Goal: Information Seeking & Learning: Learn about a topic

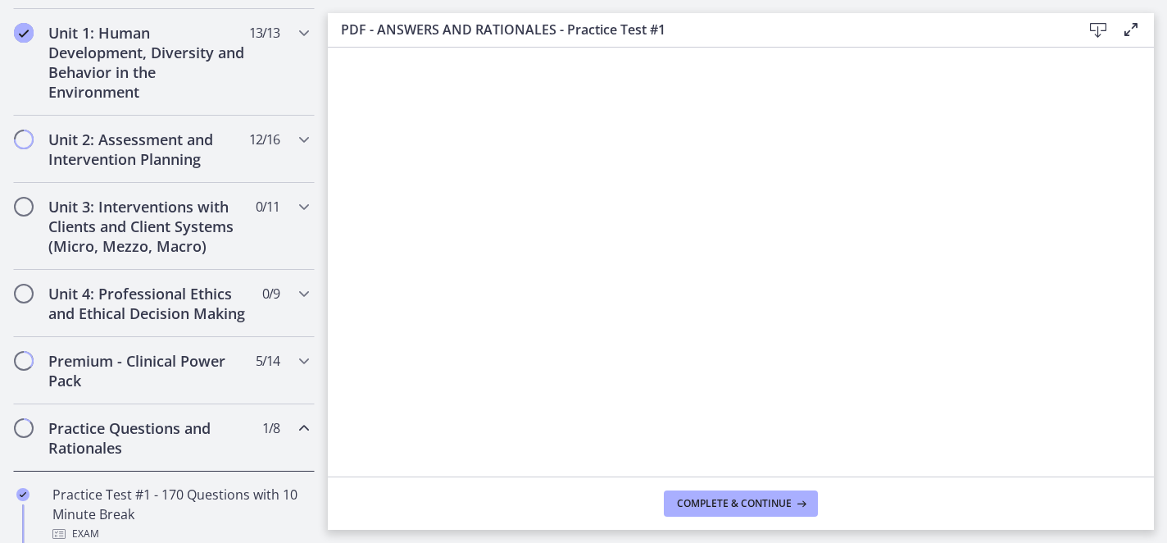
scroll to position [444, 0]
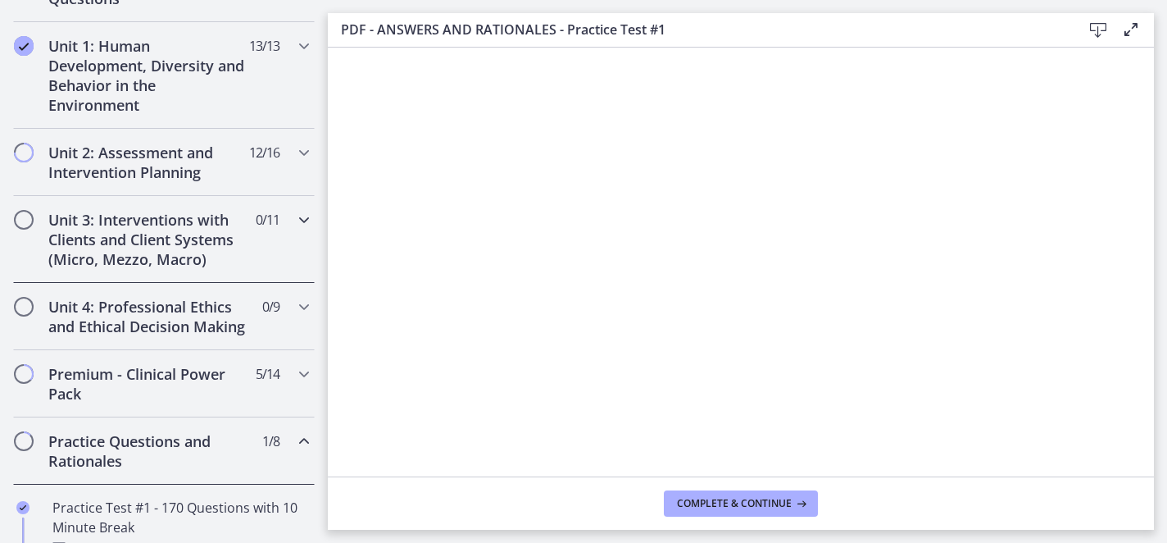
click at [158, 243] on h2 "Unit 3: Interventions with Clients and Client Systems (Micro, Mezzo, Macro)" at bounding box center [148, 239] width 200 height 59
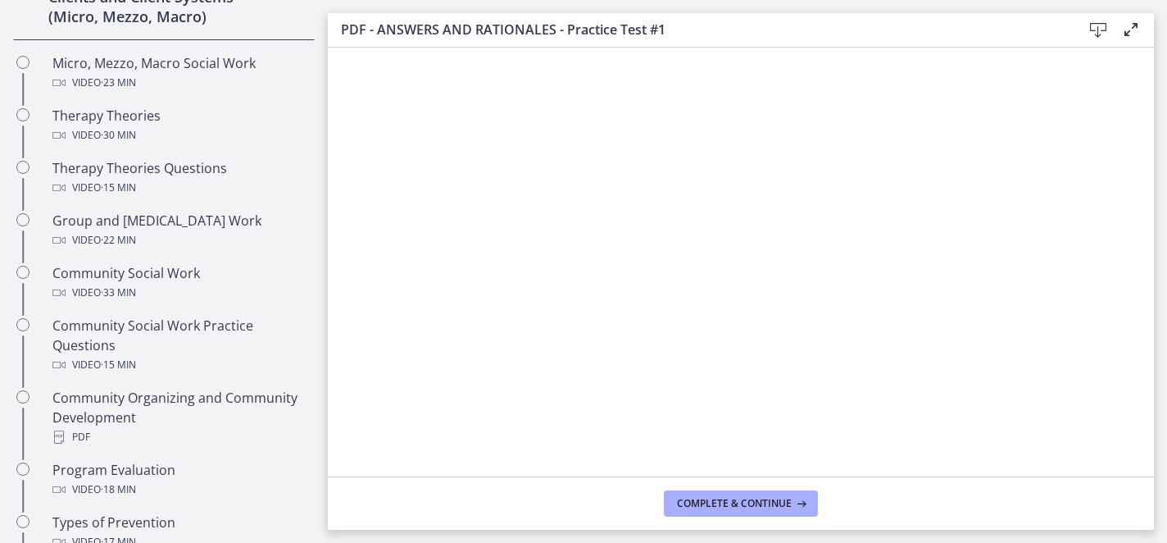
scroll to position [688, 0]
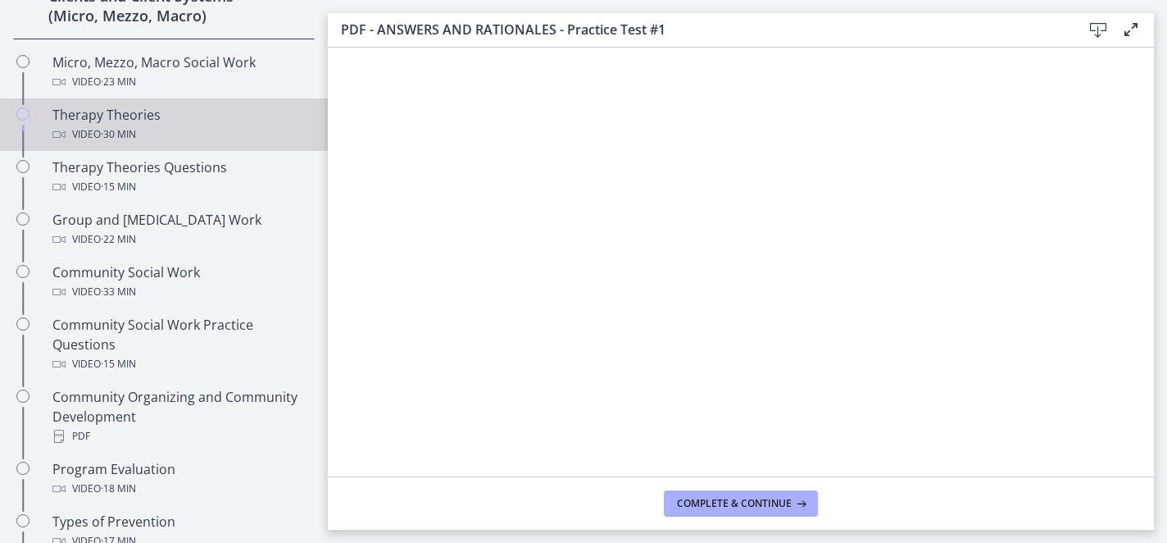
click at [131, 121] on div "Therapy Theories Video · 30 min" at bounding box center [180, 124] width 256 height 39
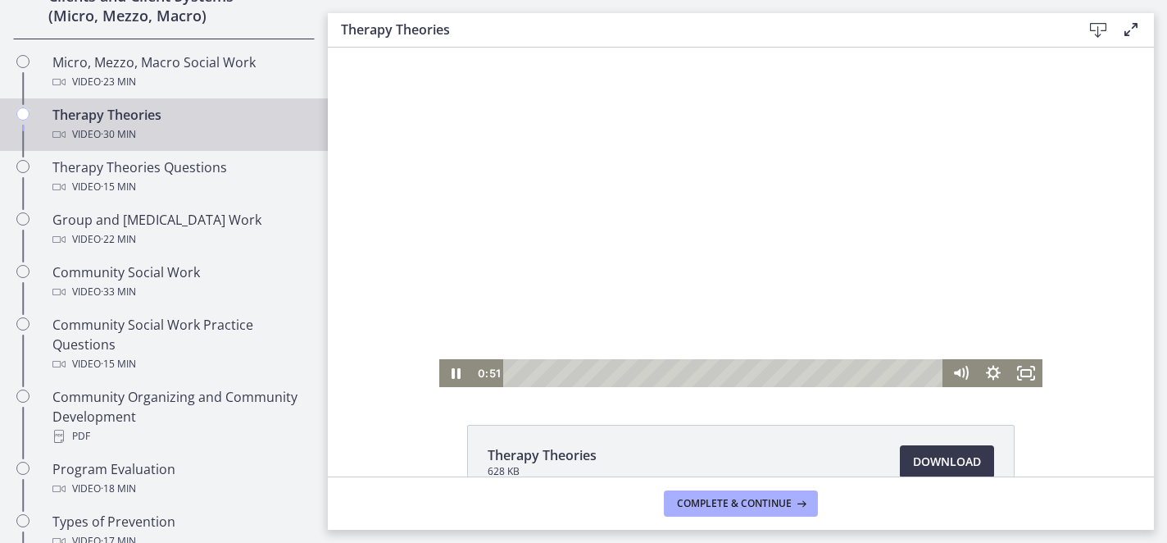
click at [771, 161] on div at bounding box center [740, 217] width 603 height 339
click at [655, 244] on div at bounding box center [740, 217] width 603 height 339
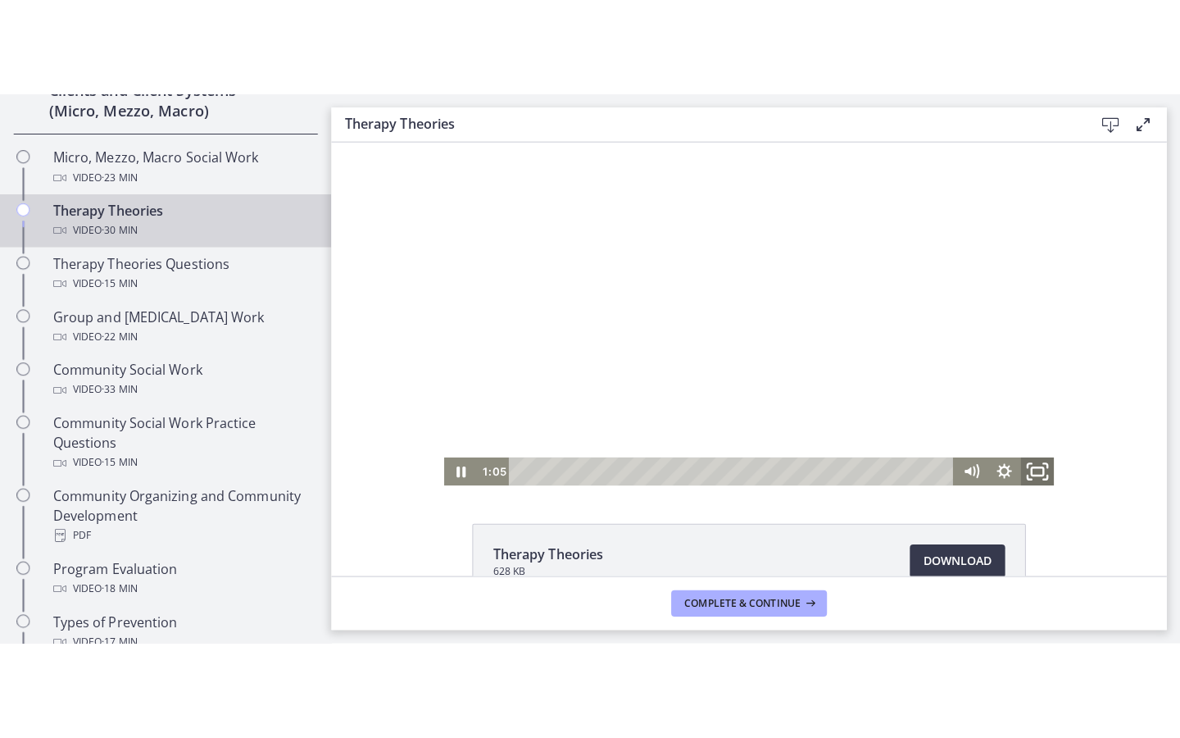
click at [1027, 468] on icon "Fullscreen" at bounding box center [1029, 468] width 39 height 34
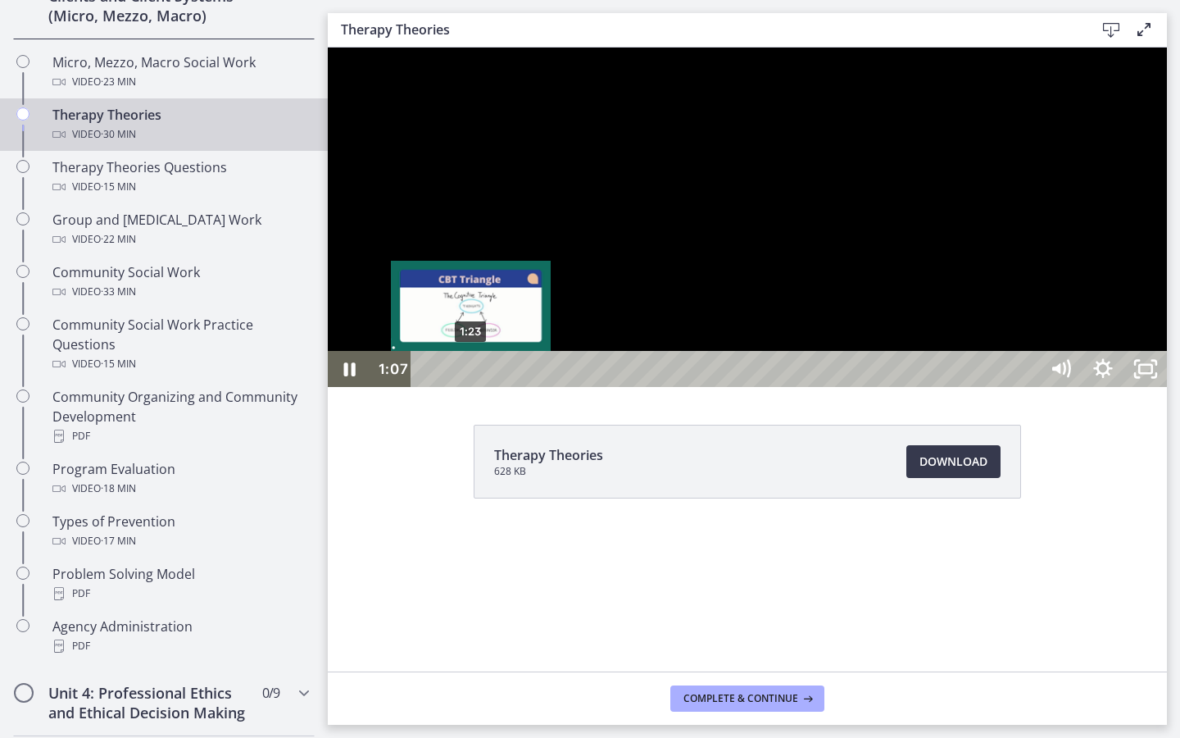
click at [472, 387] on div "1:23" at bounding box center [728, 369] width 602 height 36
click at [469, 375] on div "Playbar" at bounding box center [468, 369] width 12 height 12
click at [467, 375] on div "Playbar" at bounding box center [467, 369] width 12 height 12
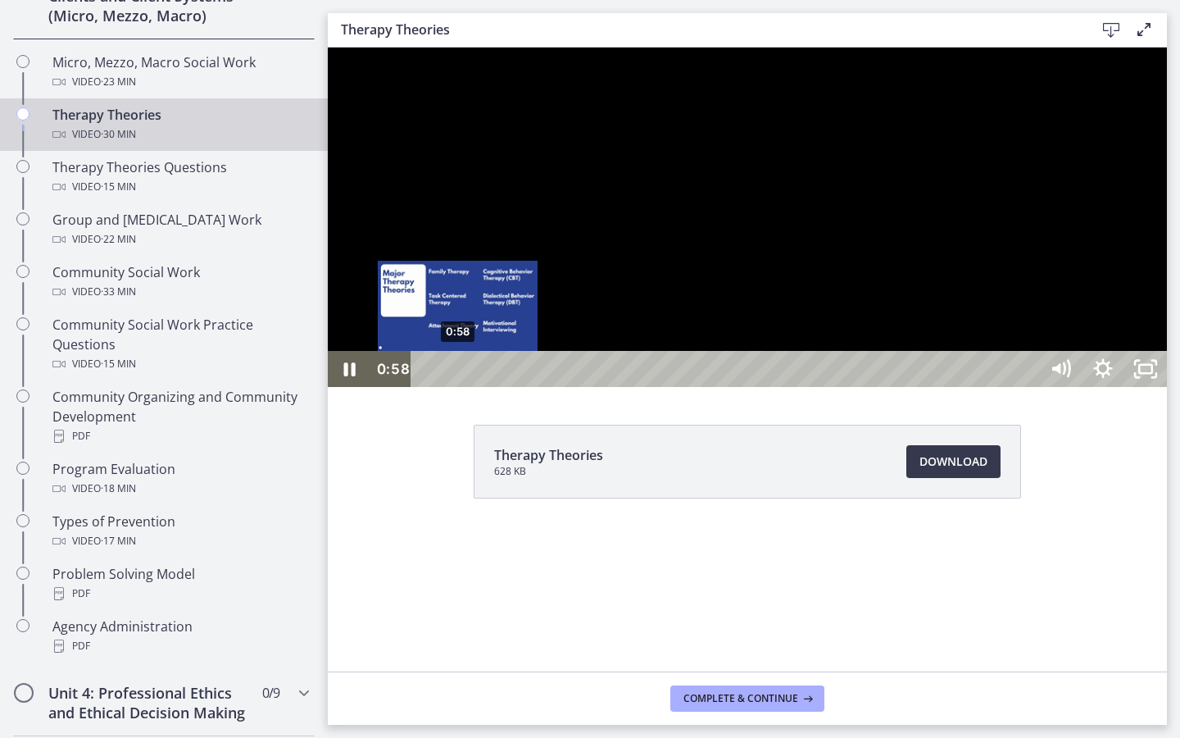
click at [458, 387] on div "0:58" at bounding box center [728, 369] width 602 height 36
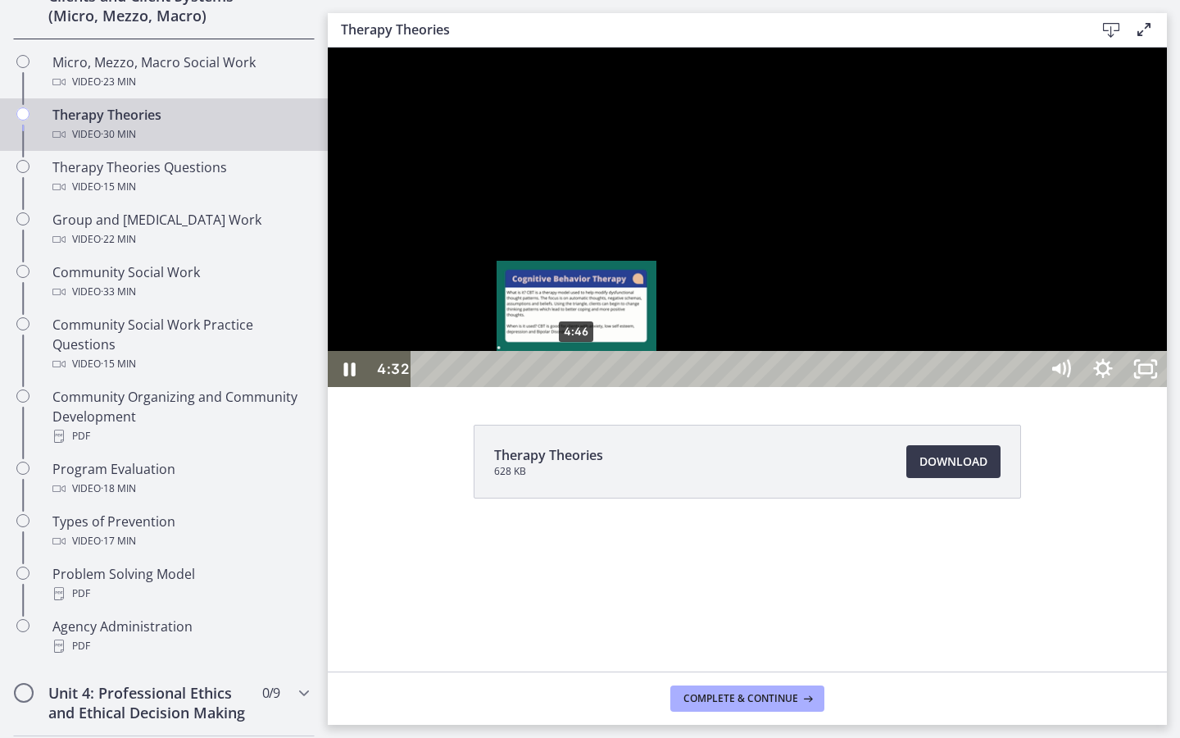
click at [578, 387] on div "4:46" at bounding box center [728, 369] width 602 height 36
click at [591, 387] on div "5:11" at bounding box center [728, 369] width 602 height 36
click at [606, 387] on div "5:38" at bounding box center [728, 369] width 602 height 36
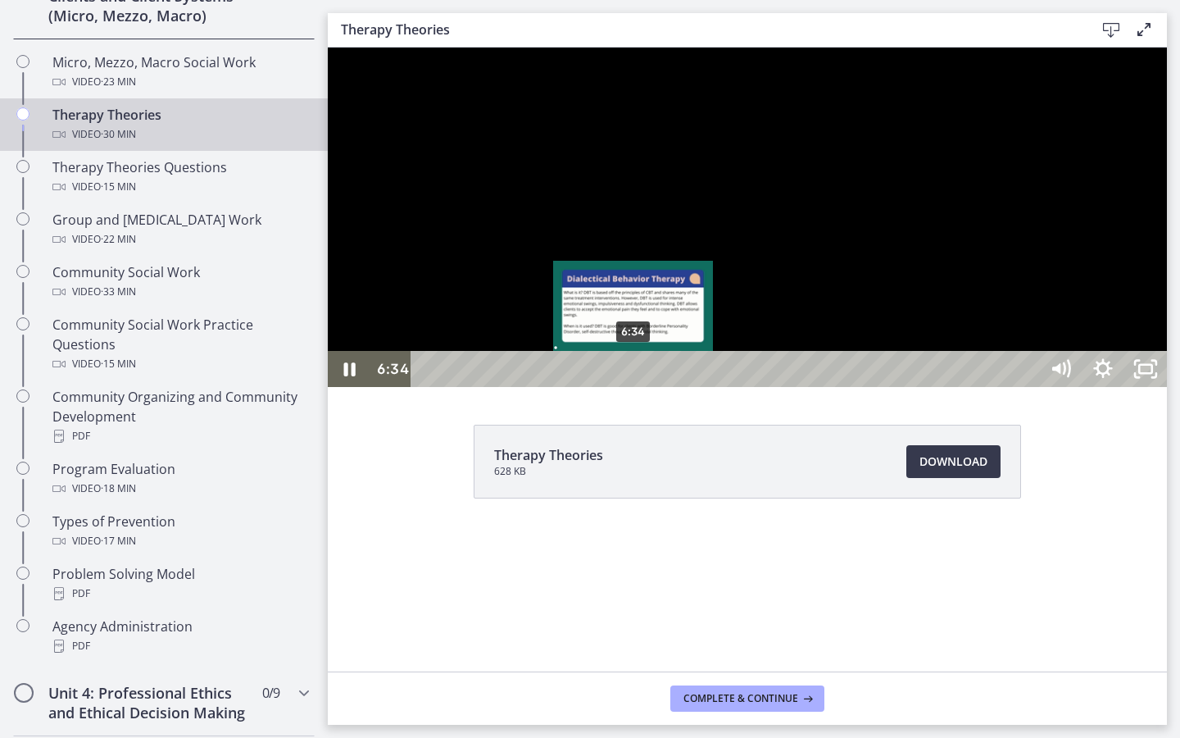
click at [634, 387] on div "6:34" at bounding box center [728, 369] width 602 height 36
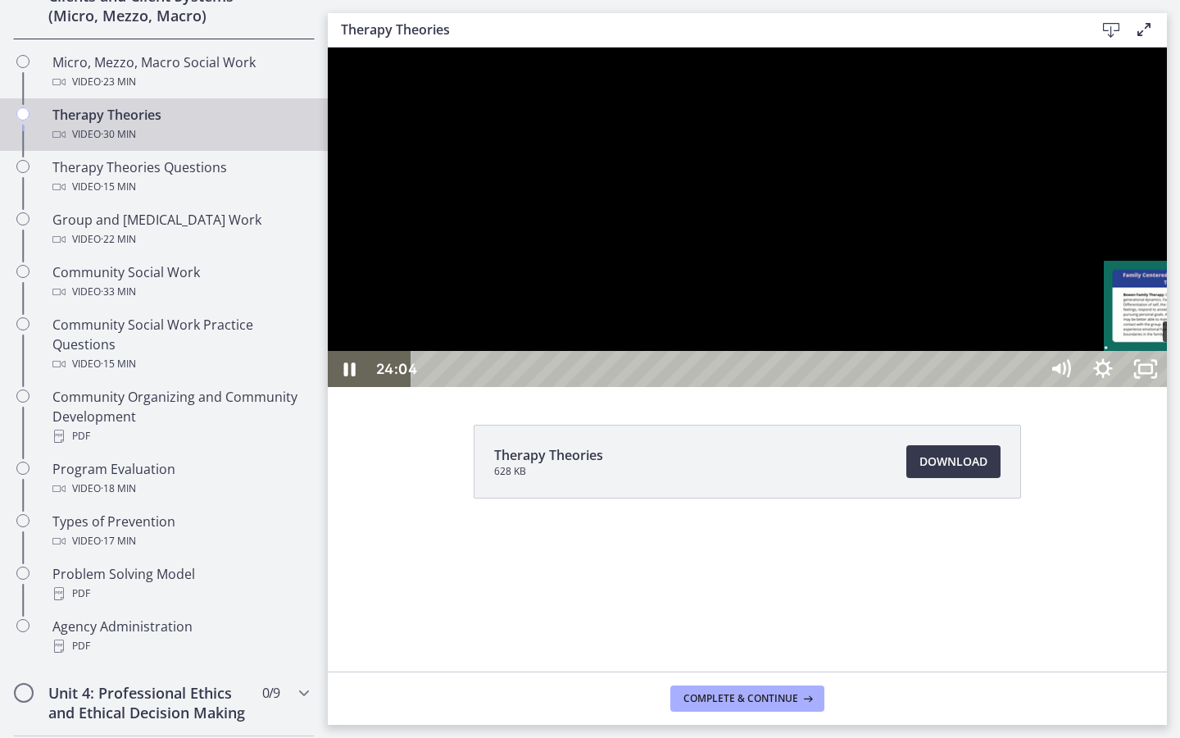
click at [1028, 387] on div "24:04" at bounding box center [728, 369] width 602 height 36
click at [1166, 387] on div at bounding box center [747, 217] width 839 height 339
click at [1166, 387] on icon "Unfullscreen" at bounding box center [1145, 369] width 43 height 36
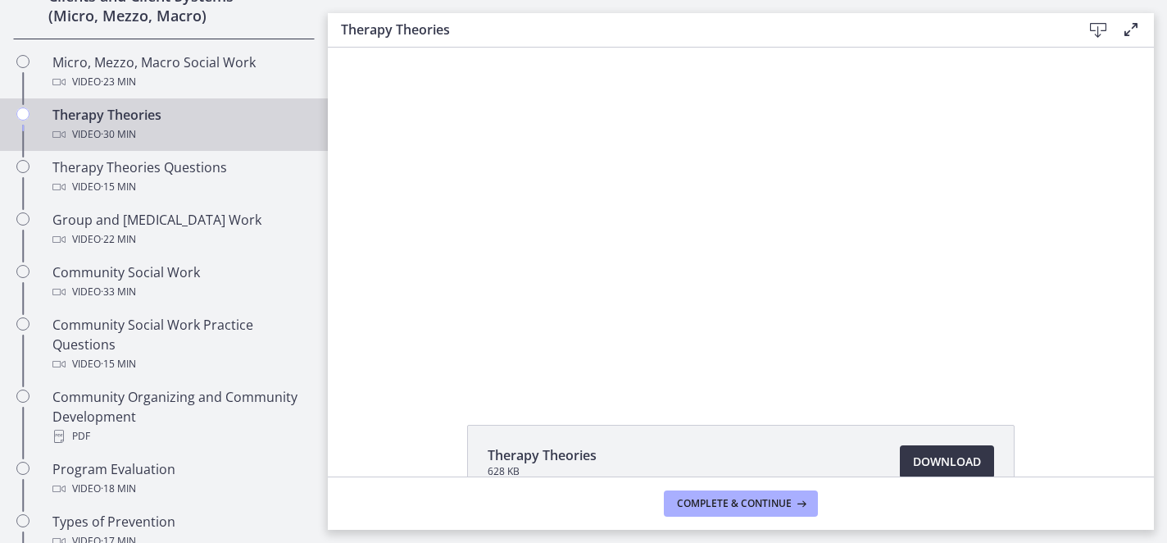
scroll to position [101, 0]
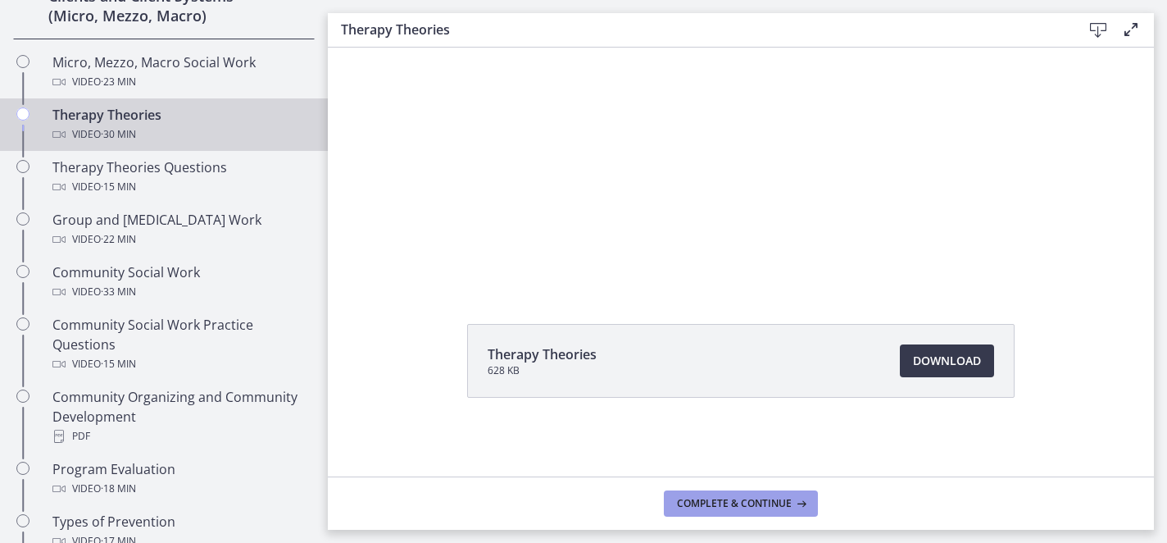
click at [741, 500] on span "Complete & continue" at bounding box center [734, 503] width 115 height 13
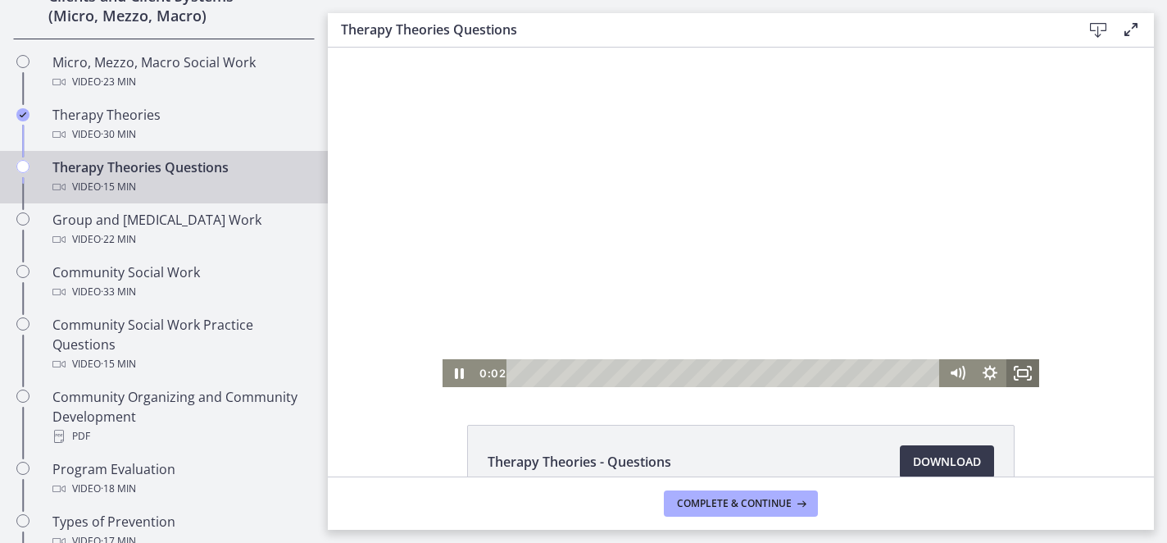
click at [1018, 384] on icon "Fullscreen" at bounding box center [1022, 373] width 33 height 28
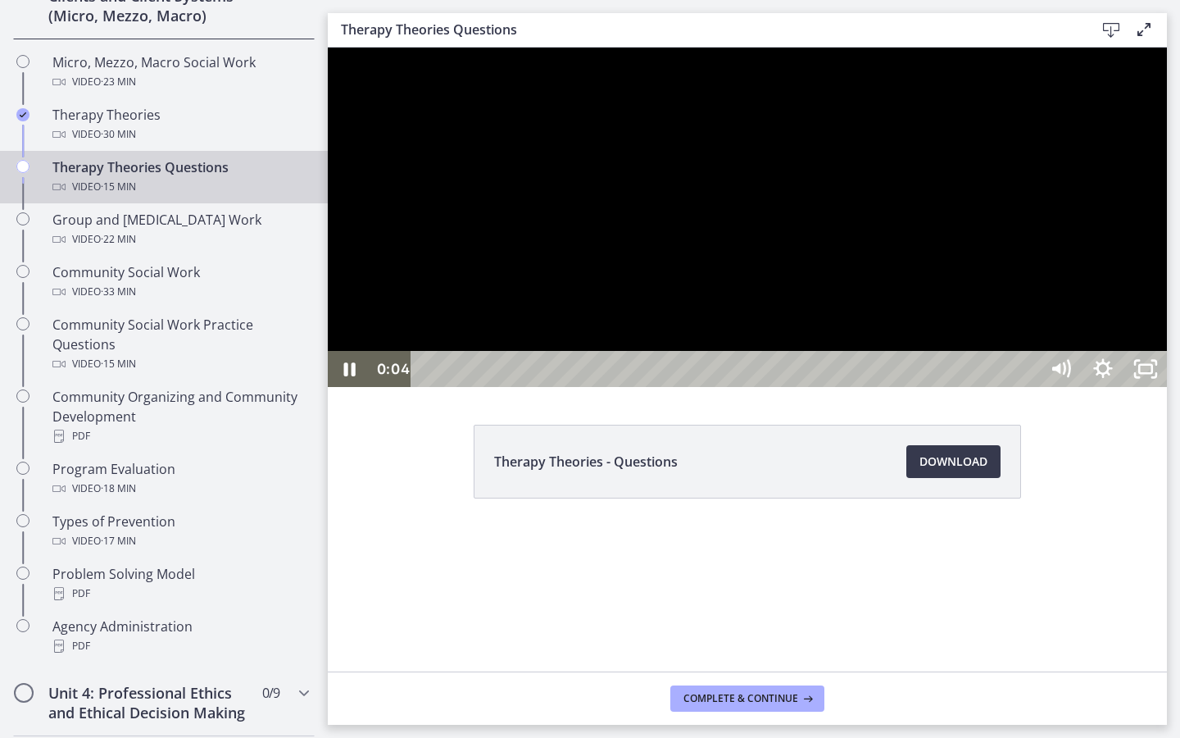
click at [1057, 387] on div at bounding box center [747, 217] width 839 height 339
click at [1080, 387] on div at bounding box center [747, 217] width 839 height 339
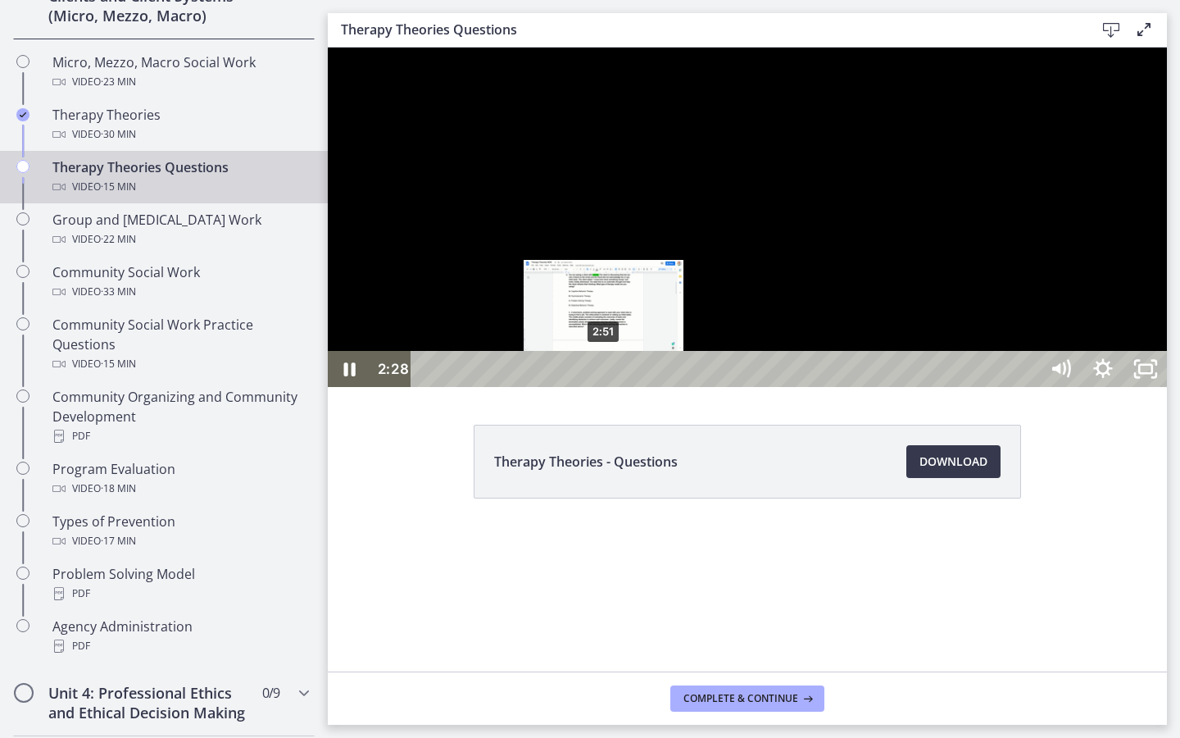
click at [606, 387] on div "2:51" at bounding box center [728, 369] width 602 height 36
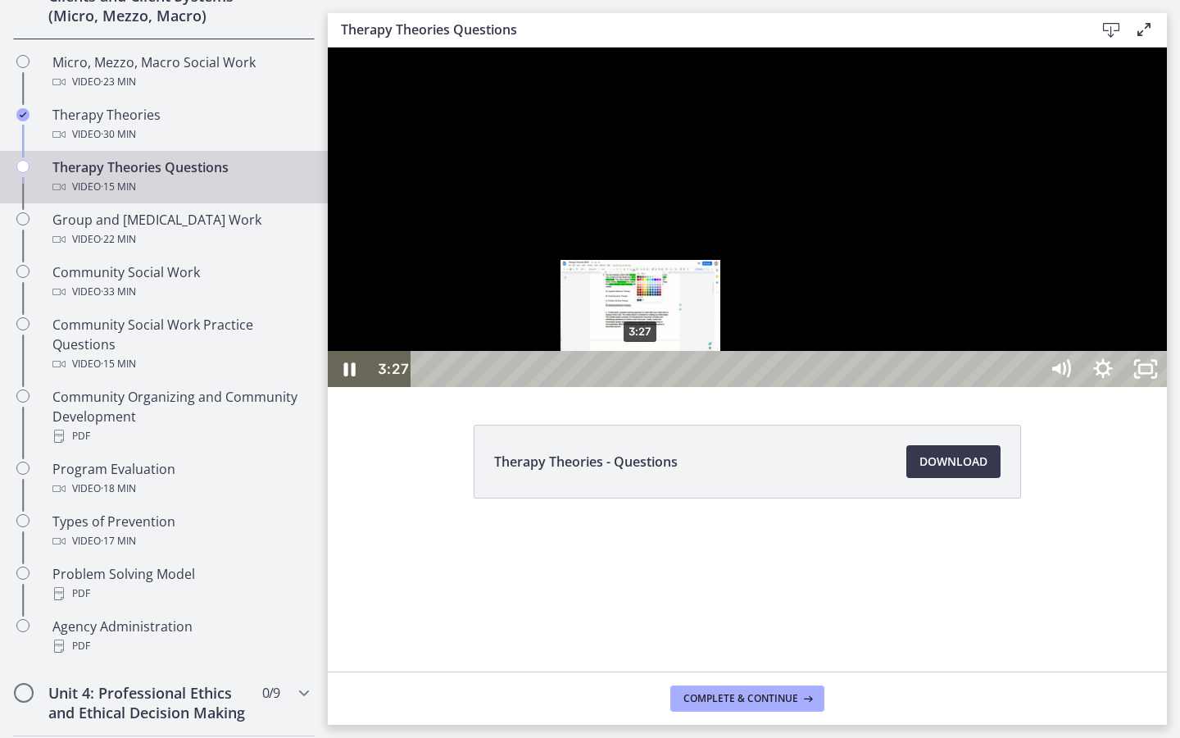
click at [642, 387] on div "3:27" at bounding box center [728, 369] width 602 height 36
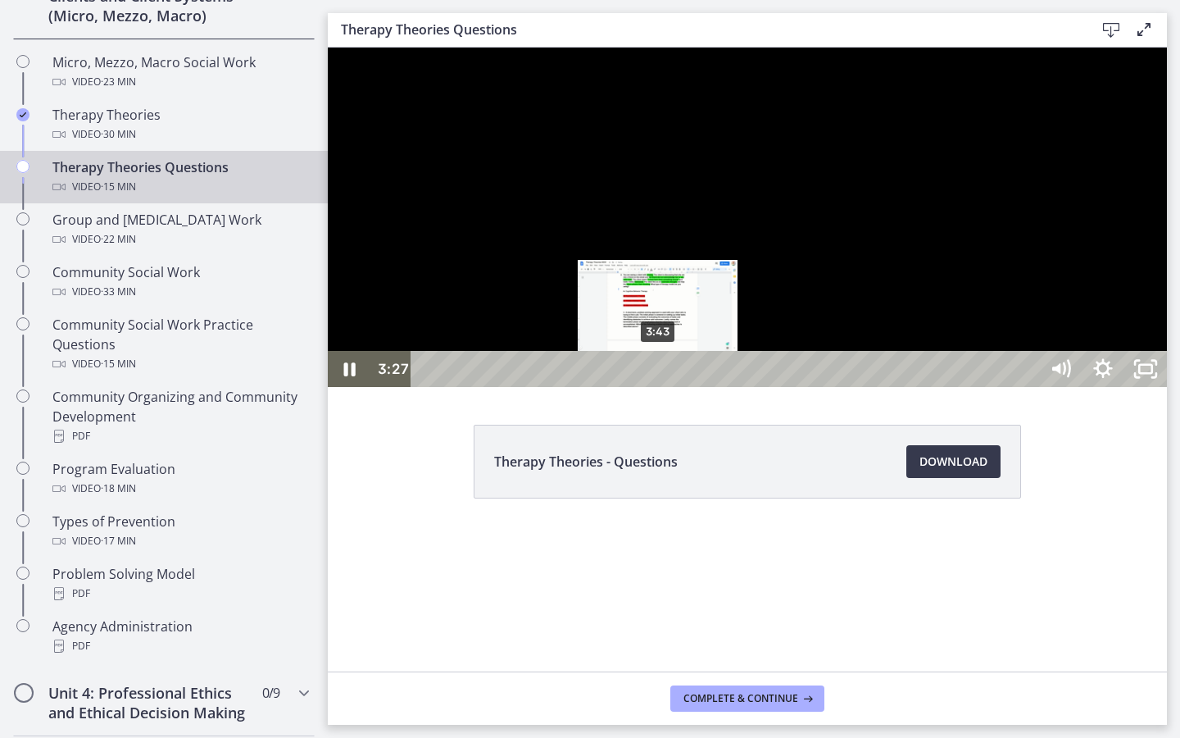
click at [660, 387] on div "3:43" at bounding box center [728, 369] width 602 height 36
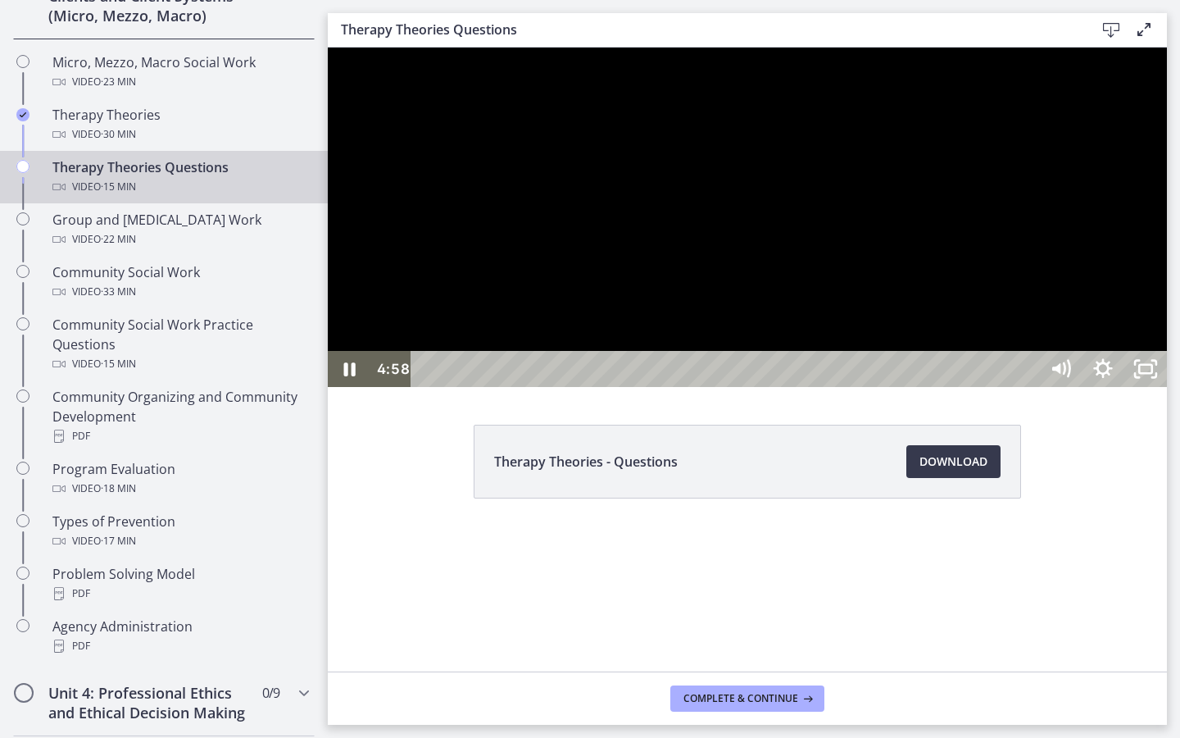
click at [901, 387] on div at bounding box center [747, 217] width 839 height 339
click at [878, 387] on div at bounding box center [747, 217] width 839 height 339
click at [785, 370] on div at bounding box center [747, 217] width 839 height 339
click at [729, 343] on div at bounding box center [747, 217] width 839 height 339
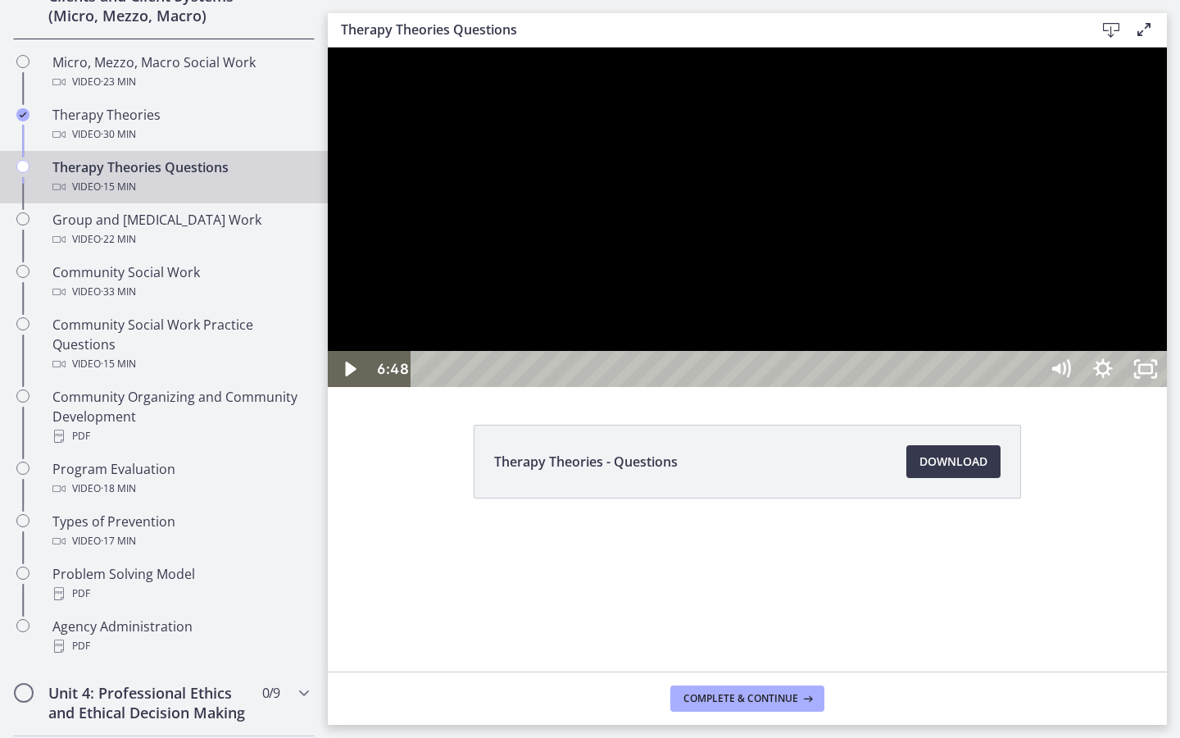
click at [845, 383] on div at bounding box center [747, 217] width 839 height 339
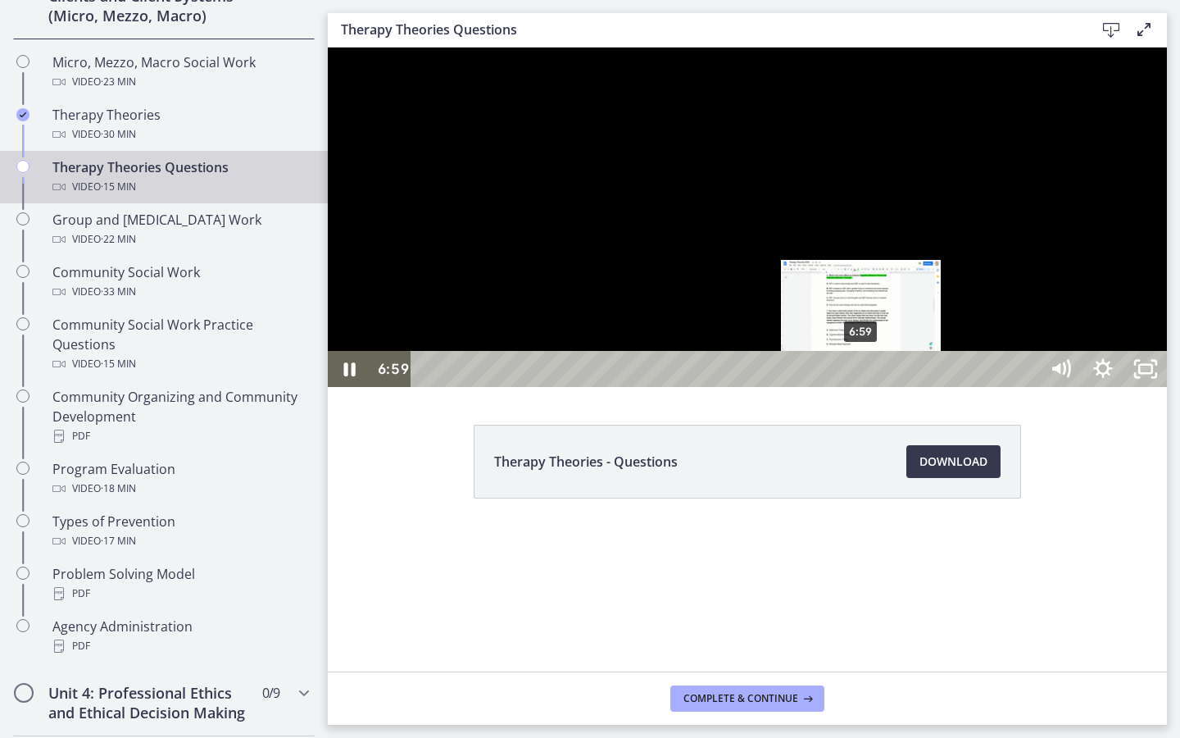
click at [862, 387] on div "6:59" at bounding box center [728, 369] width 602 height 36
click at [876, 387] on div "7:13" at bounding box center [728, 369] width 602 height 36
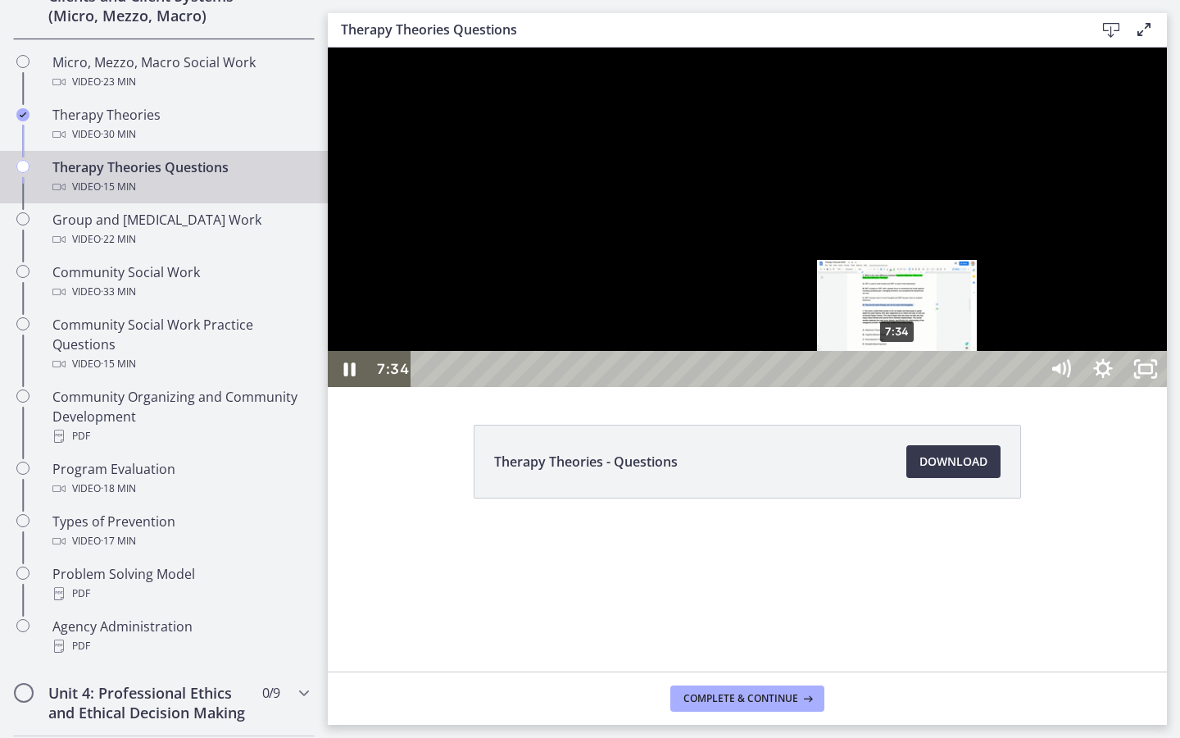
click at [898, 387] on div "7:34" at bounding box center [728, 369] width 602 height 36
click at [910, 387] on div "7:44" at bounding box center [728, 369] width 602 height 36
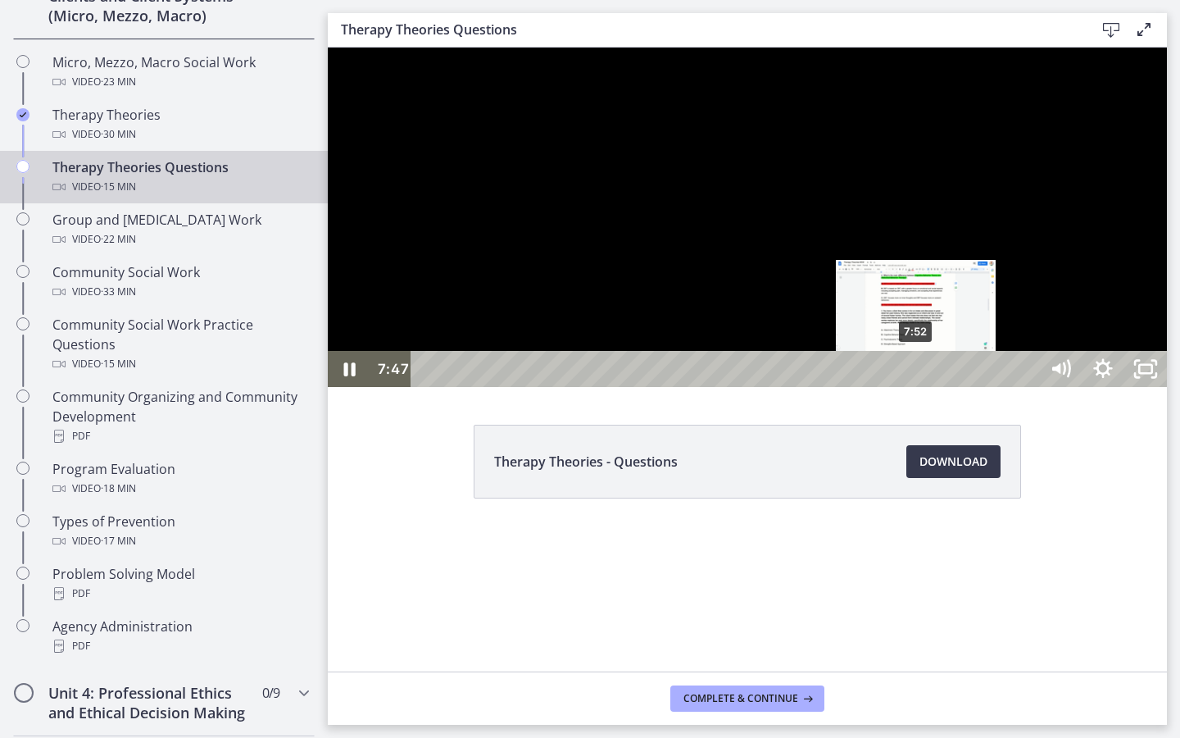
click at [919, 387] on div "7:52" at bounding box center [728, 369] width 602 height 36
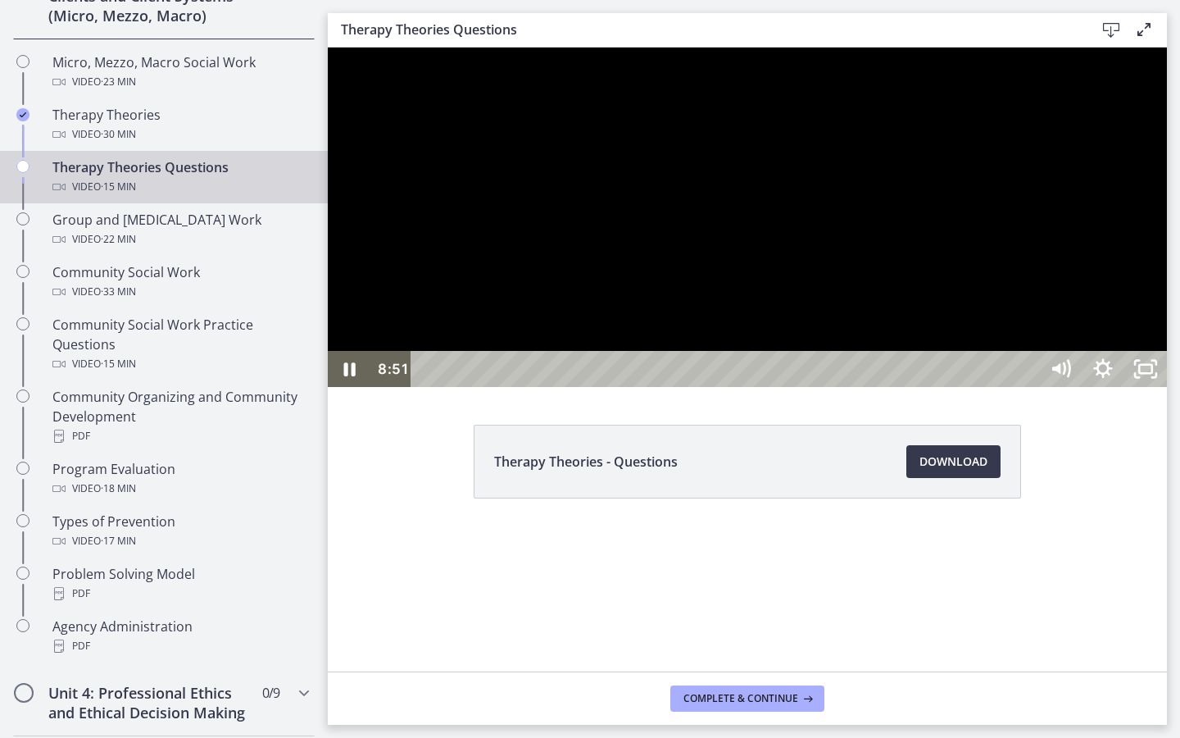
click at [862, 387] on div at bounding box center [747, 217] width 839 height 339
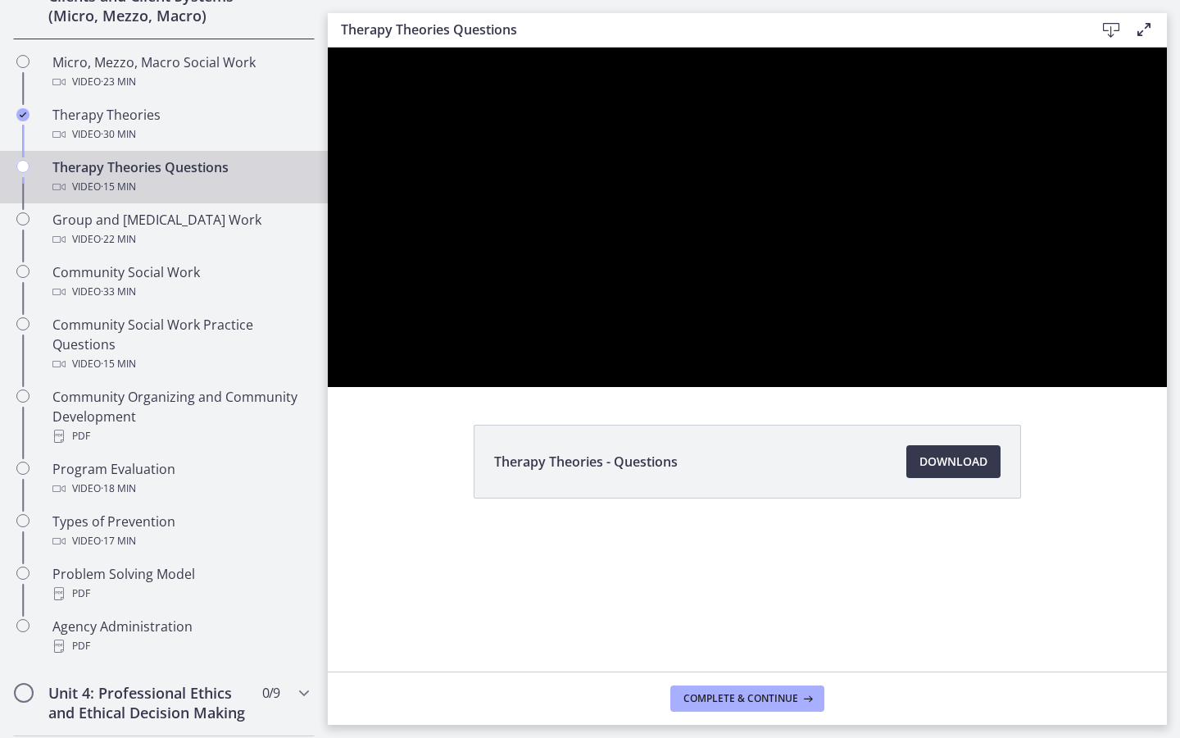
click at [862, 387] on div at bounding box center [747, 217] width 839 height 339
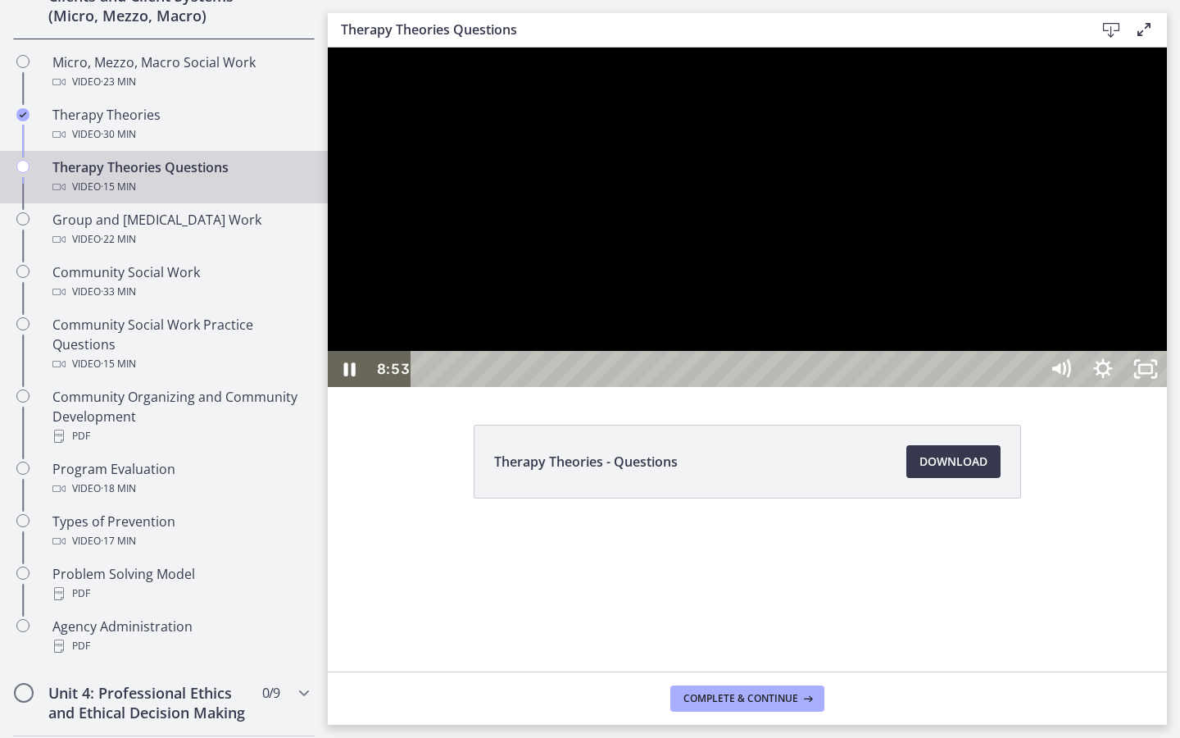
click at [955, 387] on div at bounding box center [747, 217] width 839 height 339
click at [825, 370] on div at bounding box center [747, 217] width 839 height 339
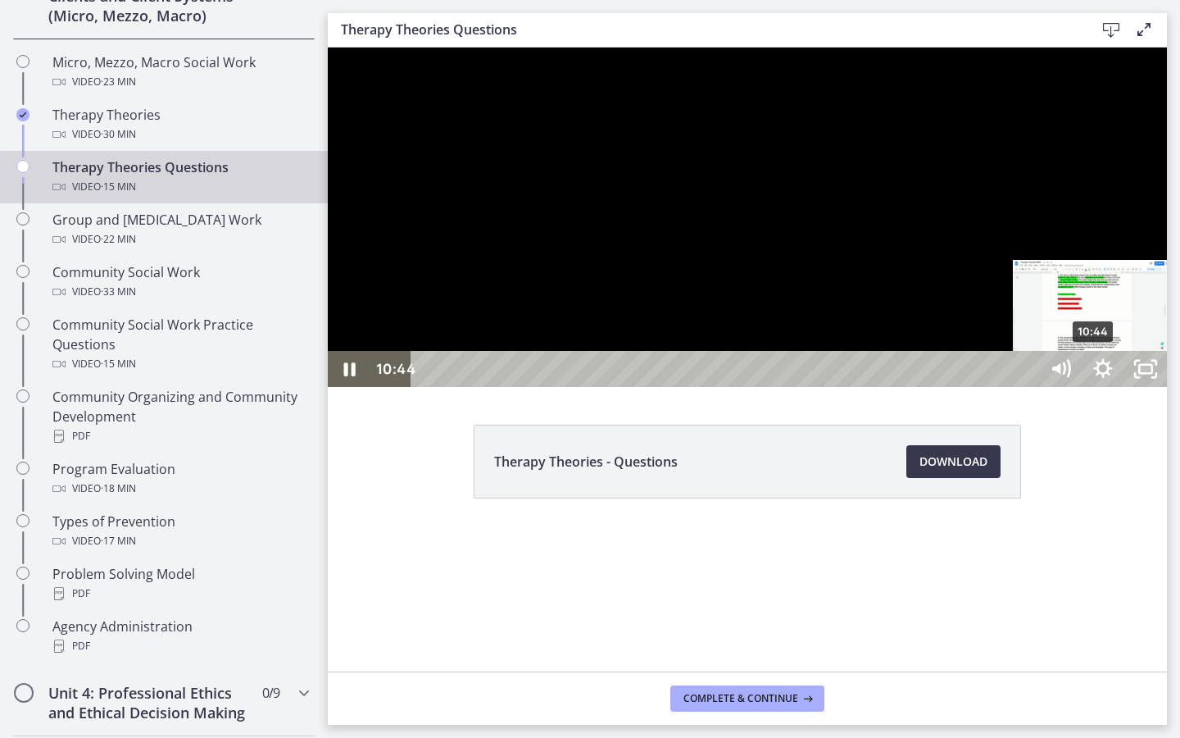
click at [1028, 387] on div "10:44" at bounding box center [728, 369] width 602 height 36
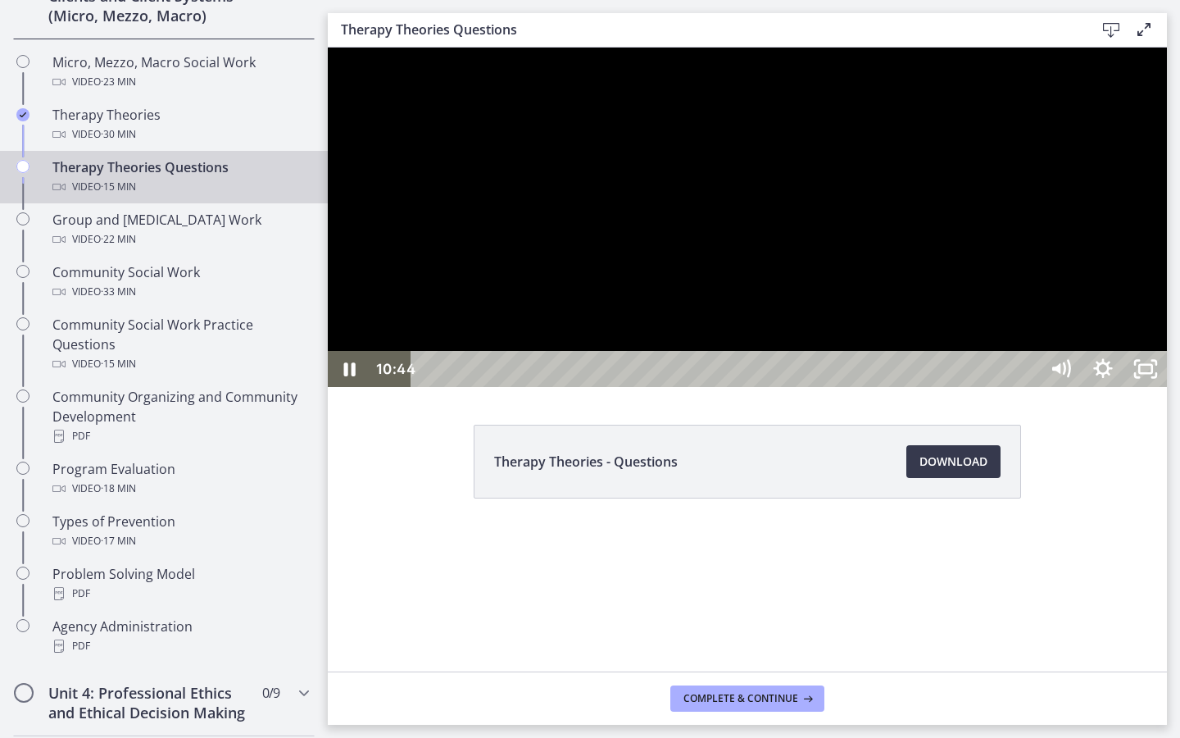
click at [1092, 387] on div at bounding box center [747, 217] width 839 height 339
click at [1117, 387] on div at bounding box center [747, 217] width 839 height 339
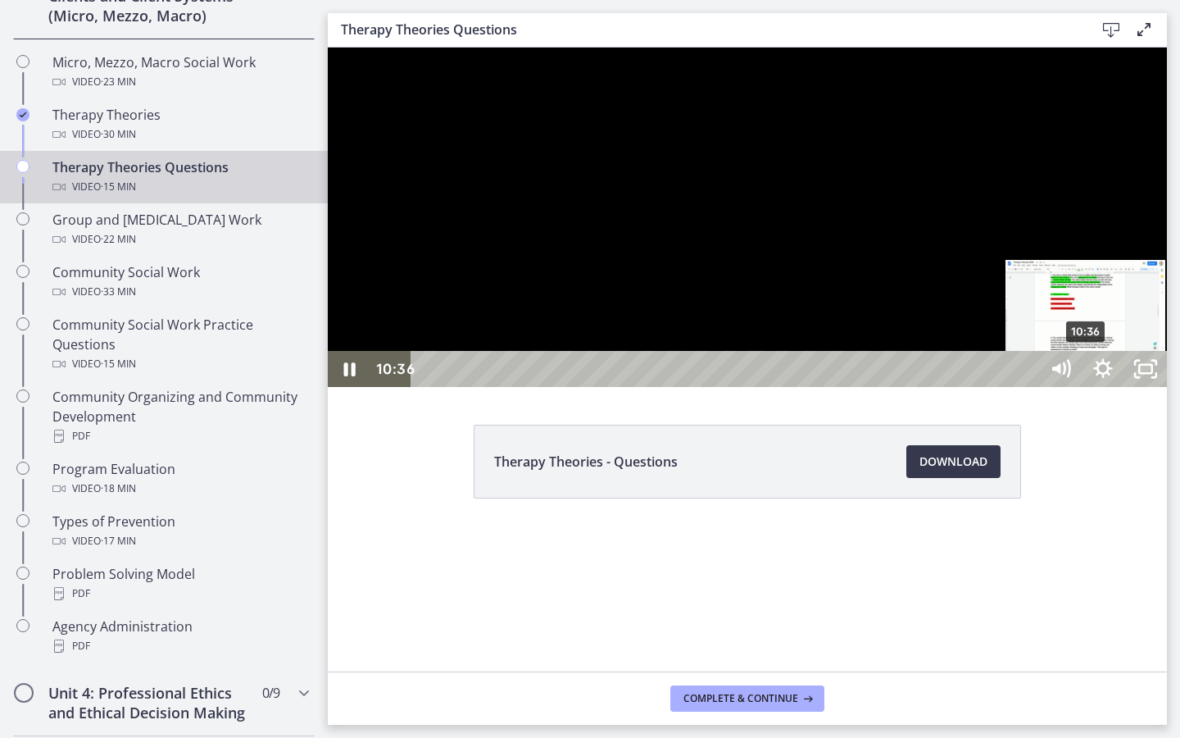
click at [1028, 387] on div "10:36" at bounding box center [728, 369] width 602 height 36
click at [1028, 387] on div "10:20" at bounding box center [728, 369] width 602 height 36
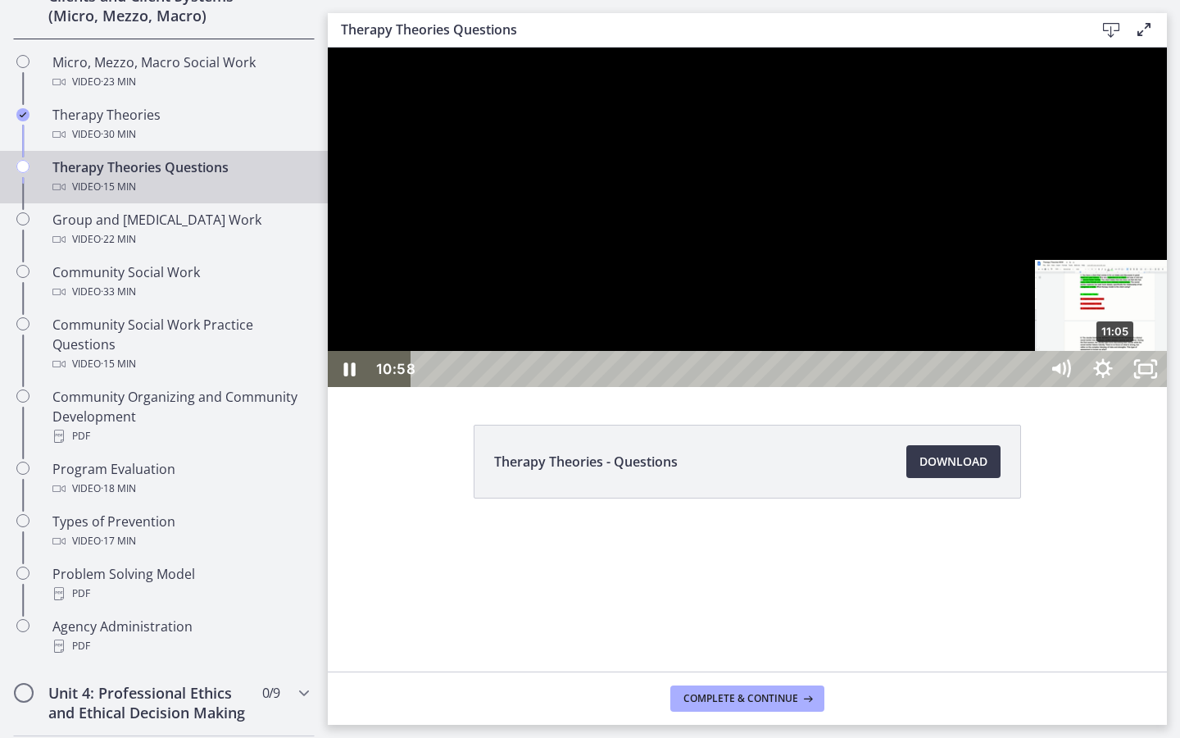
click at [1028, 387] on div "11:05" at bounding box center [728, 369] width 602 height 36
click at [1028, 387] on div "11:16" at bounding box center [728, 369] width 602 height 36
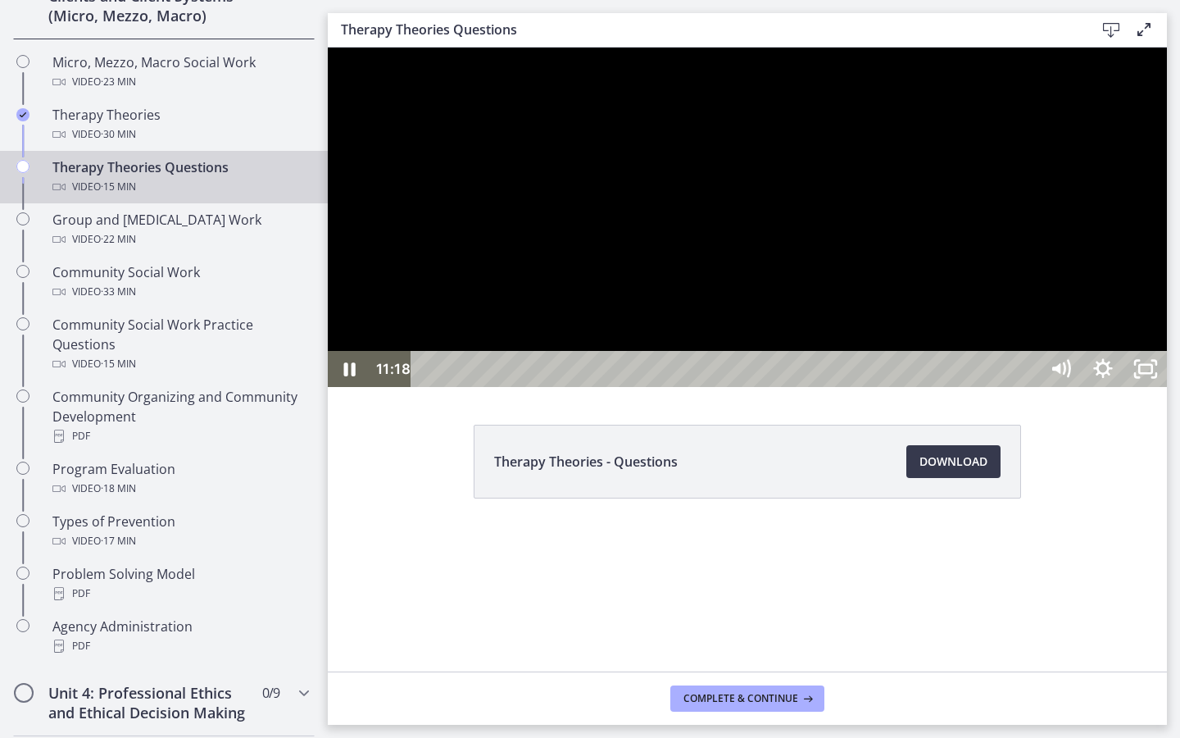
click at [1113, 387] on div at bounding box center [747, 217] width 839 height 339
click at [1025, 387] on div at bounding box center [747, 217] width 839 height 339
click at [1162, 387] on div at bounding box center [747, 217] width 839 height 339
click at [1028, 387] on div "11:53" at bounding box center [728, 369] width 602 height 36
click at [1143, 387] on div at bounding box center [747, 217] width 839 height 339
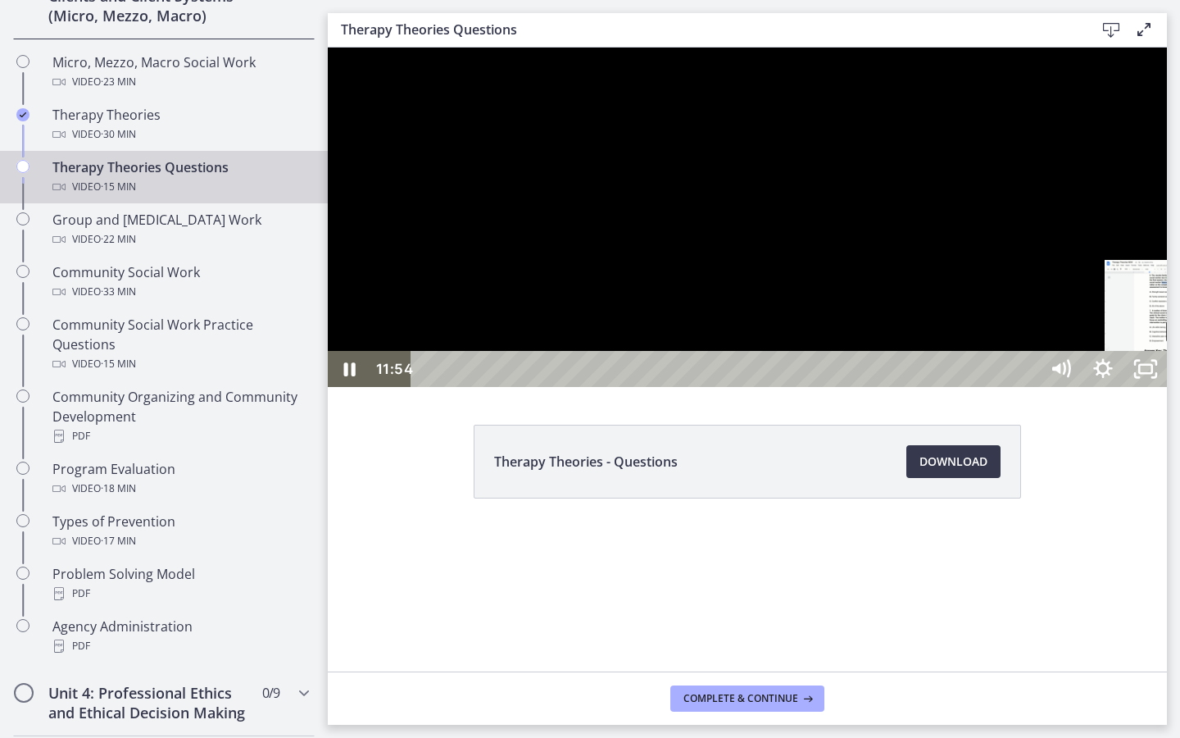
click at [1028, 387] on div "12:12" at bounding box center [728, 369] width 602 height 36
click at [1028, 387] on div "12:22" at bounding box center [728, 369] width 602 height 36
click at [1028, 387] on div "12:36" at bounding box center [728, 369] width 602 height 36
click at [1028, 387] on div "12:46" at bounding box center [728, 369] width 602 height 36
click at [1028, 387] on div "12:52" at bounding box center [728, 369] width 602 height 36
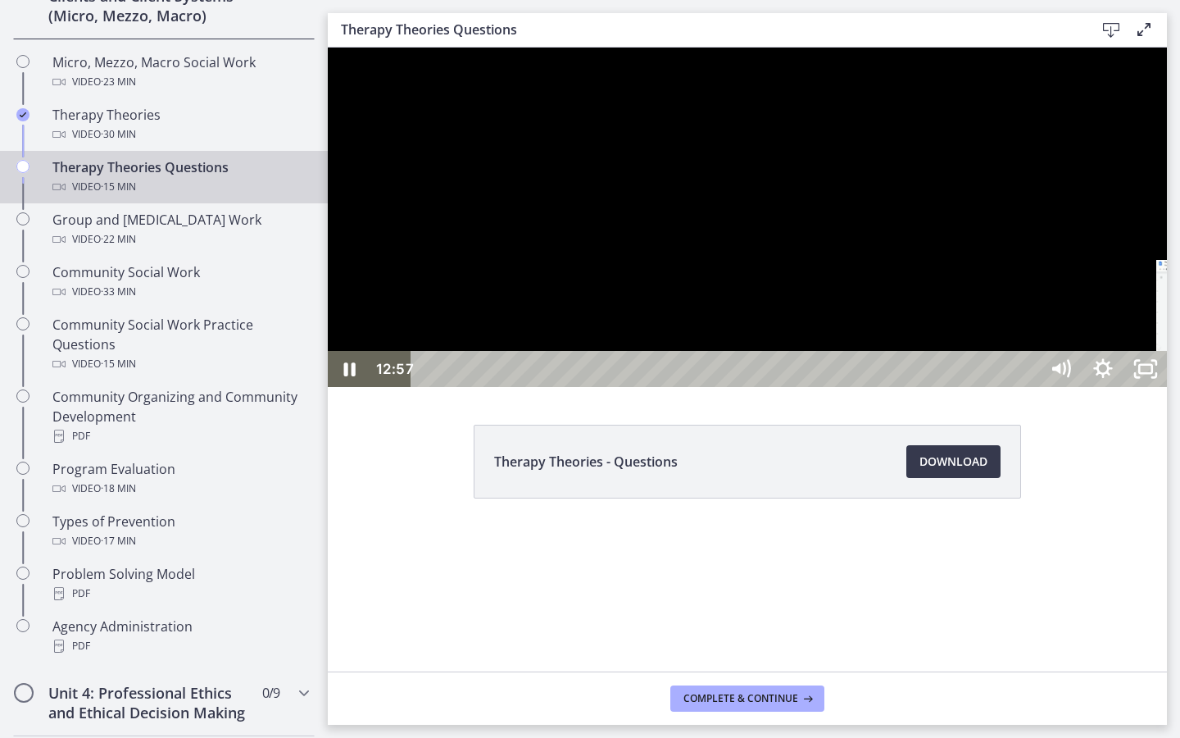
click at [1028, 387] on div "13:02" at bounding box center [728, 369] width 602 height 36
click at [1028, 387] on div "12:55" at bounding box center [728, 369] width 602 height 36
click at [1028, 387] on div "12:44" at bounding box center [728, 369] width 602 height 36
click at [1166, 387] on div at bounding box center [747, 217] width 839 height 339
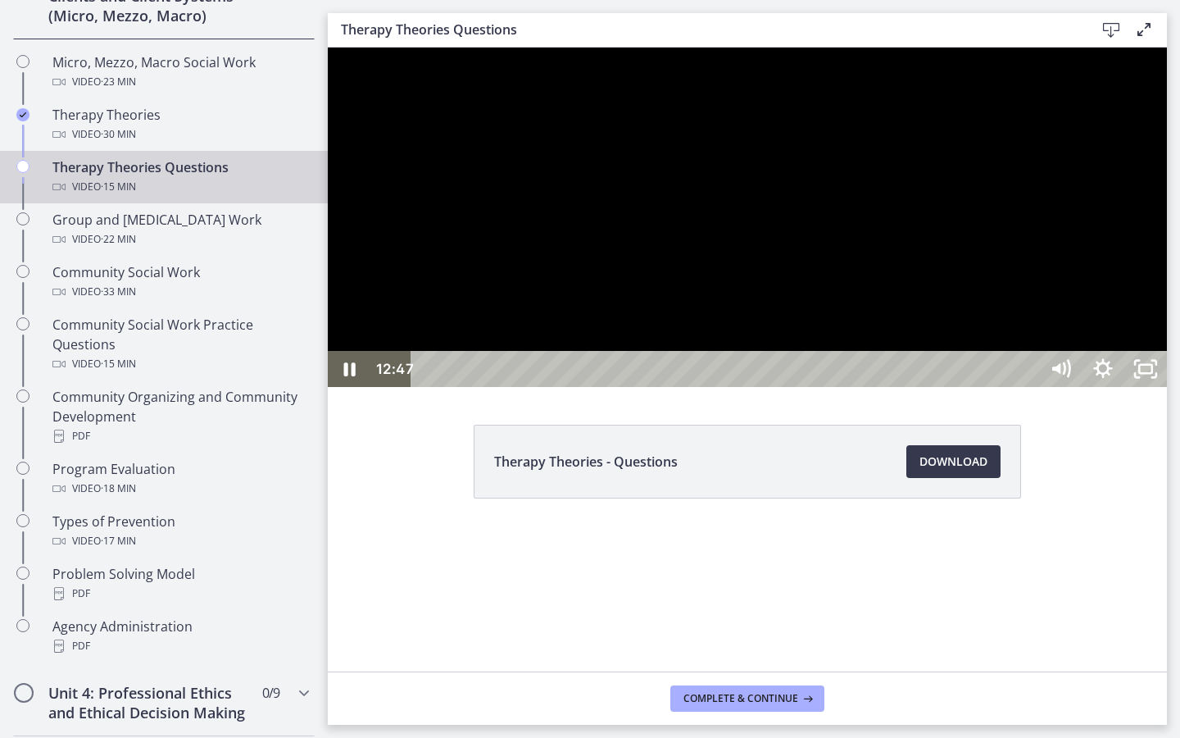
click at [1092, 387] on div at bounding box center [747, 217] width 839 height 339
click at [1028, 387] on div "12:59" at bounding box center [728, 369] width 602 height 36
click at [1028, 387] on div "13:14" at bounding box center [728, 369] width 602 height 36
click at [1131, 387] on div at bounding box center [747, 217] width 839 height 339
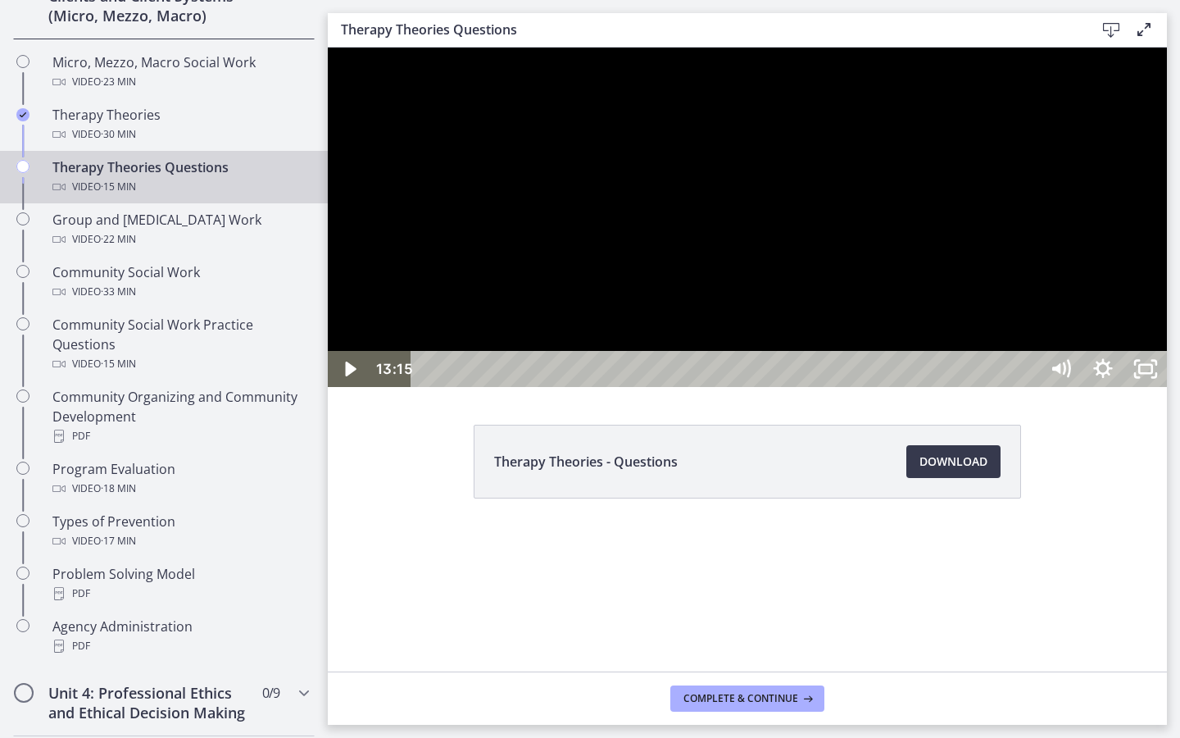
click at [1131, 387] on div at bounding box center [747, 217] width 839 height 339
click at [1028, 387] on div "13:33" at bounding box center [728, 369] width 602 height 36
click at [1028, 387] on div "13:57" at bounding box center [728, 369] width 602 height 36
click at [1028, 387] on div "14:07" at bounding box center [728, 369] width 602 height 36
click at [1028, 387] on div "14:19" at bounding box center [728, 369] width 602 height 36
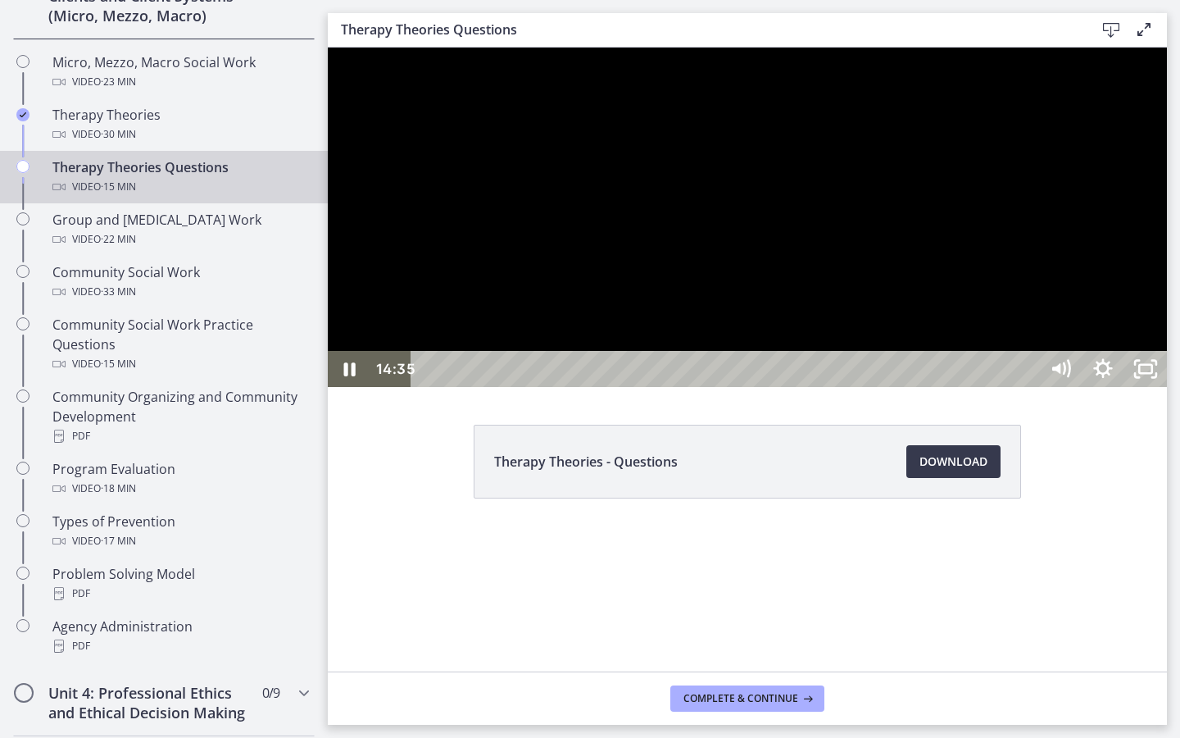
click at [1028, 387] on div "14:35" at bounding box center [728, 369] width 602 height 36
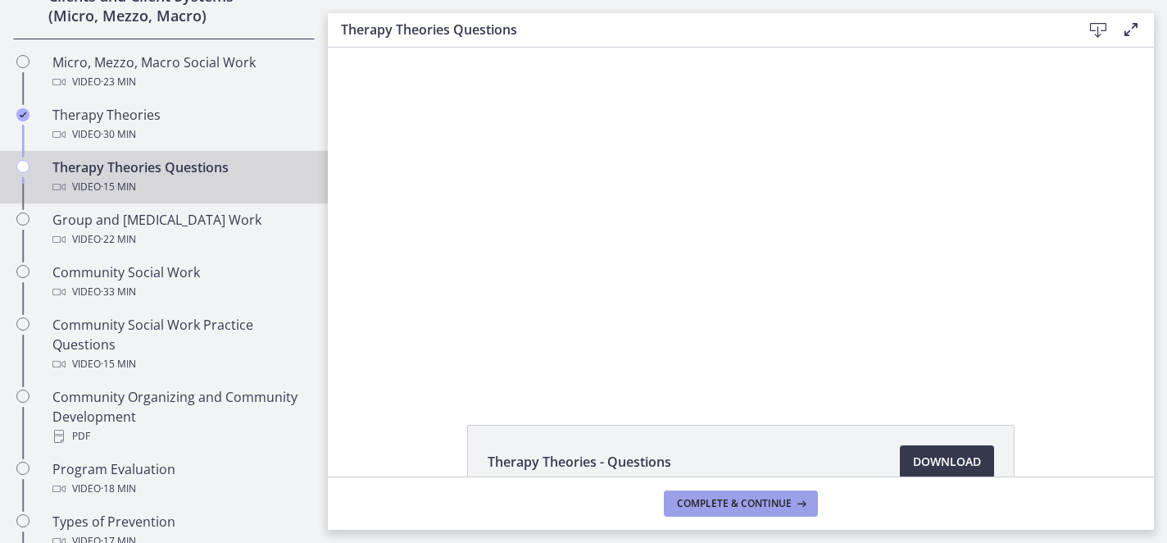
click at [705, 501] on span "Complete & continue" at bounding box center [734, 503] width 115 height 13
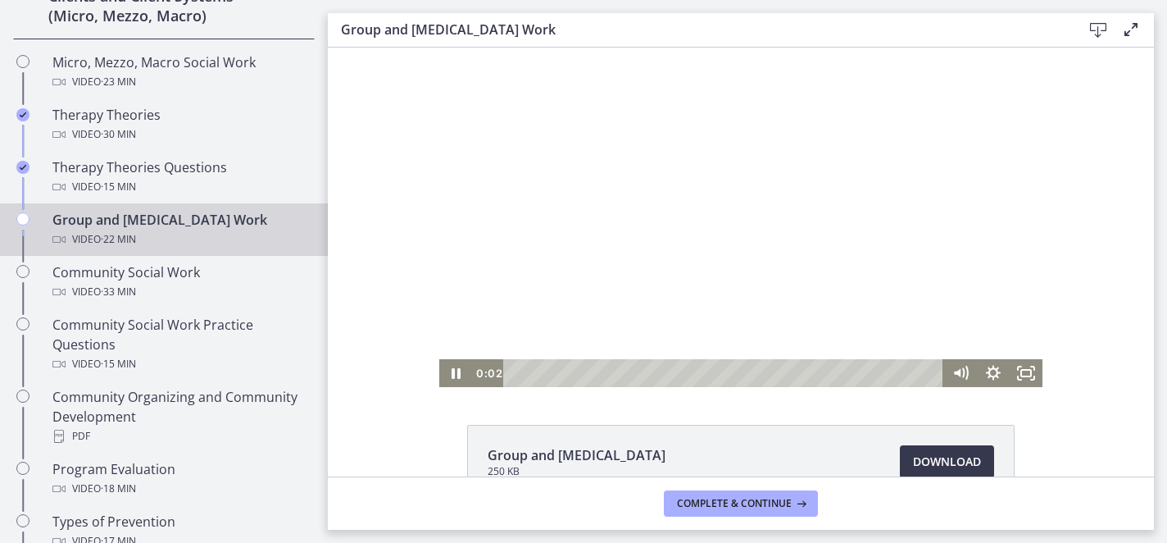
click at [497, 289] on div at bounding box center [740, 217] width 603 height 339
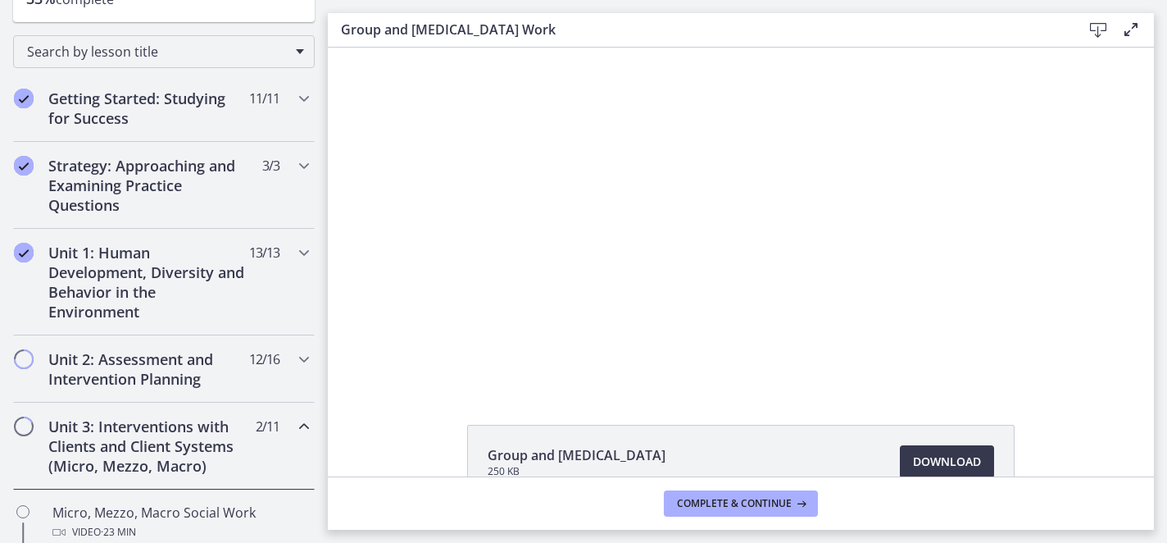
scroll to position [274, 0]
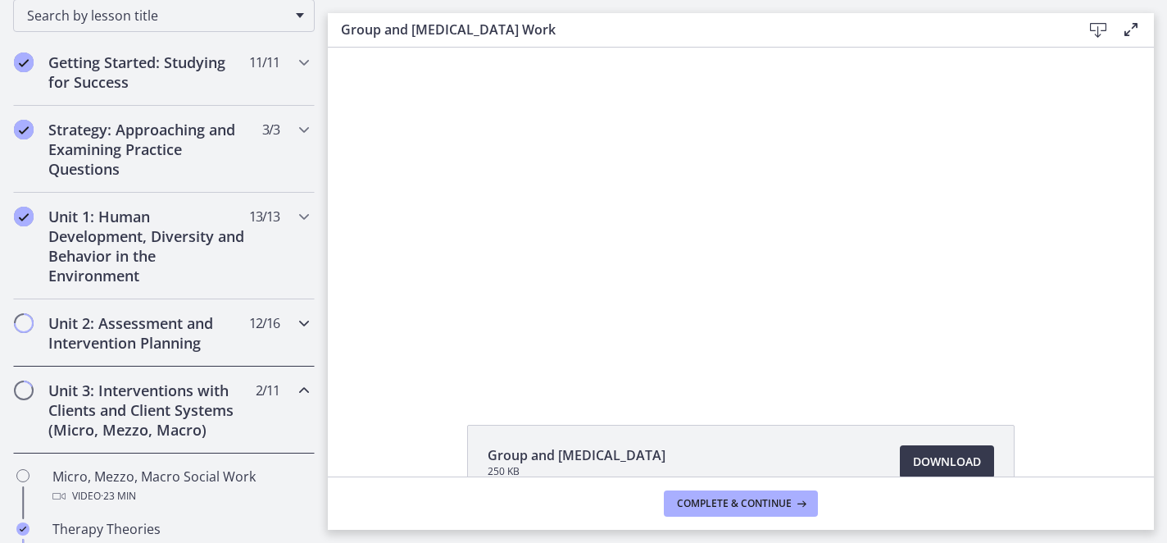
click at [174, 328] on h2 "Unit 2: Assessment and Intervention Planning" at bounding box center [148, 332] width 200 height 39
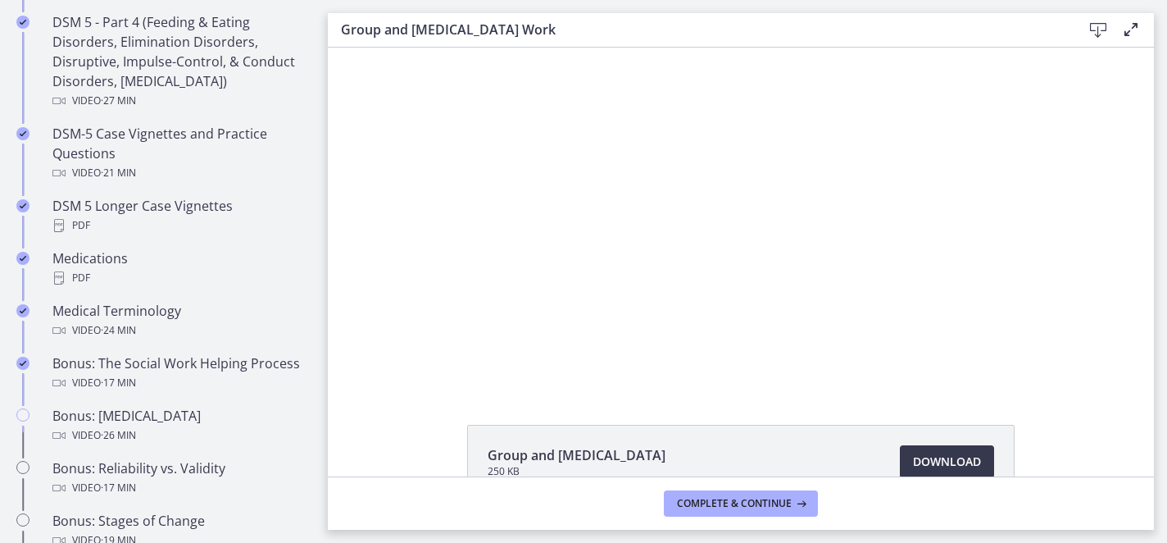
scroll to position [1083, 0]
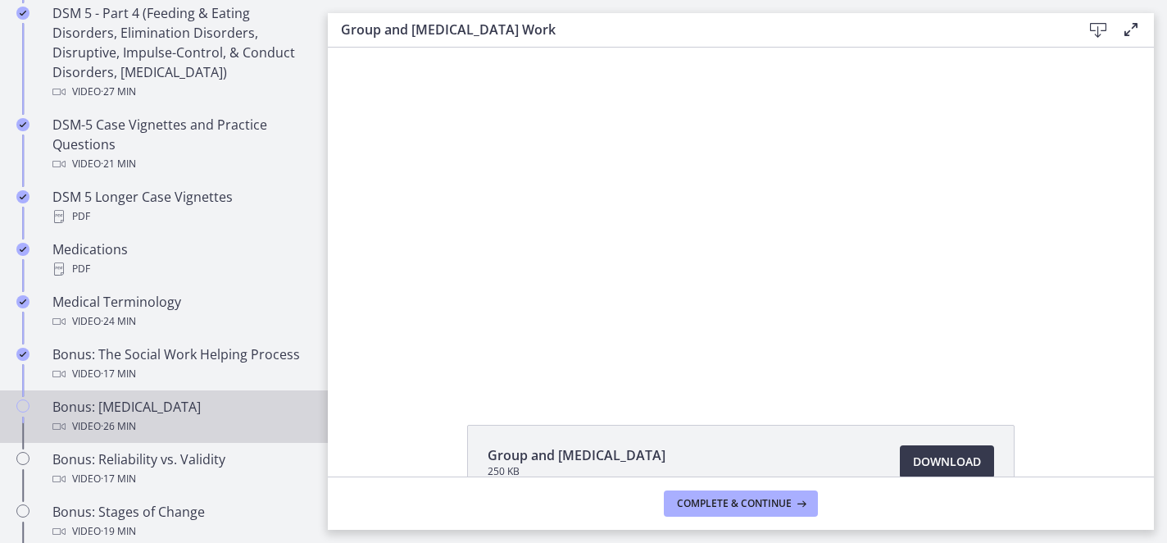
click at [157, 438] on link "Bonus: [MEDICAL_DATA] Video · 26 min" at bounding box center [164, 416] width 328 height 52
click at [694, 494] on button "Complete & continue" at bounding box center [741, 503] width 154 height 26
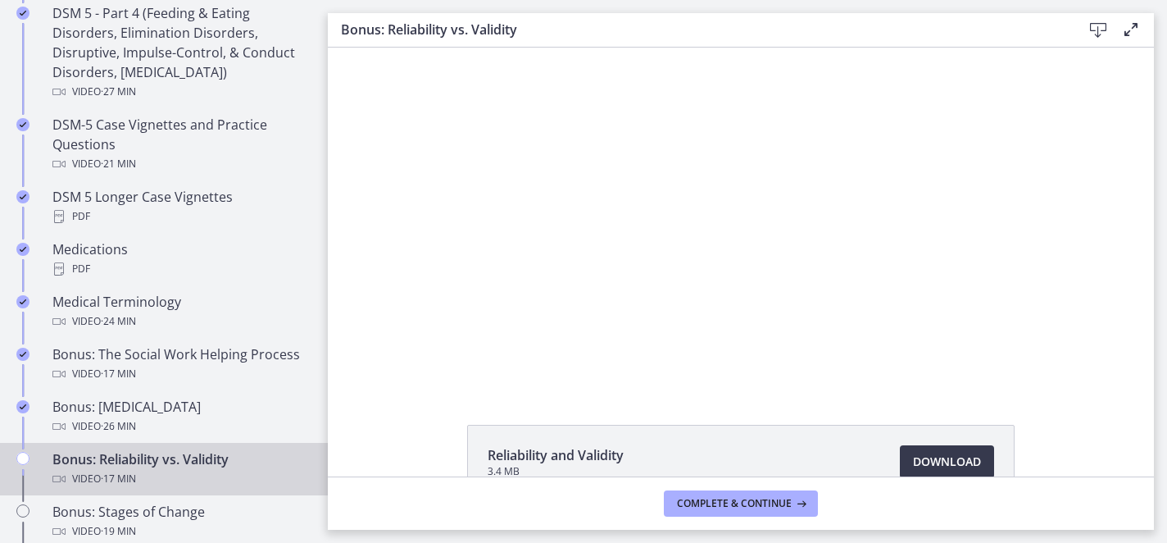
click at [197, 463] on div "Bonus: Reliability vs. Validity Video · 17 min" at bounding box center [180, 468] width 256 height 39
click at [746, 510] on button "Complete & continue" at bounding box center [741, 503] width 154 height 26
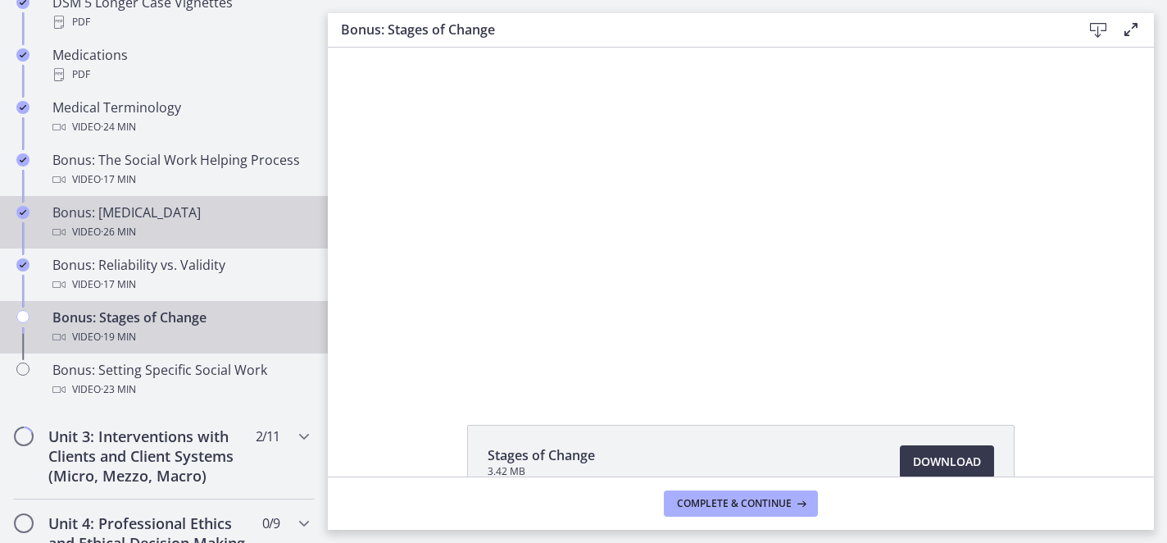
scroll to position [1278, 0]
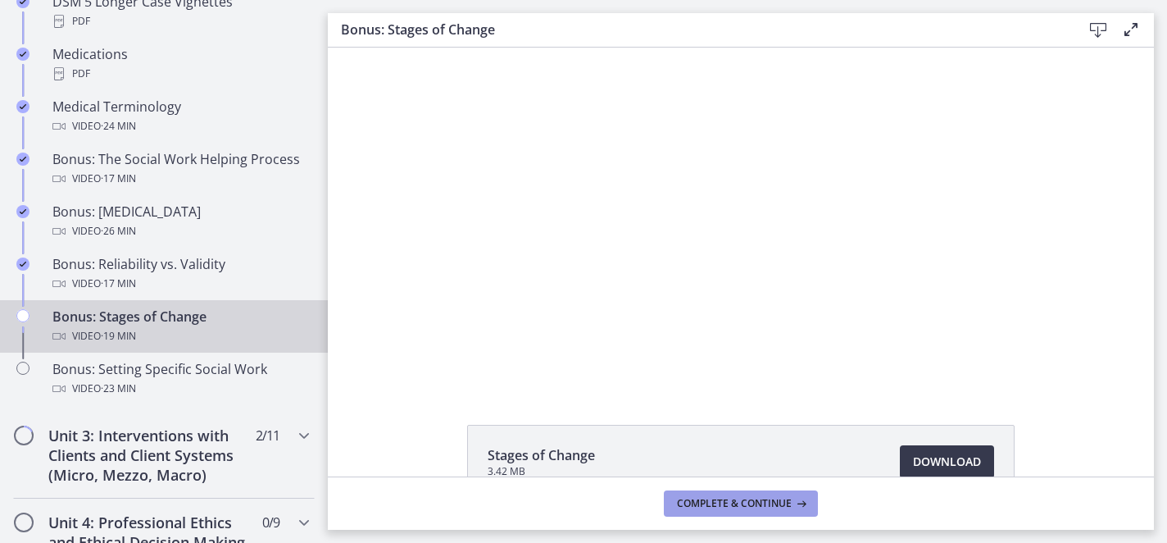
click at [701, 502] on span "Complete & continue" at bounding box center [734, 503] width 115 height 13
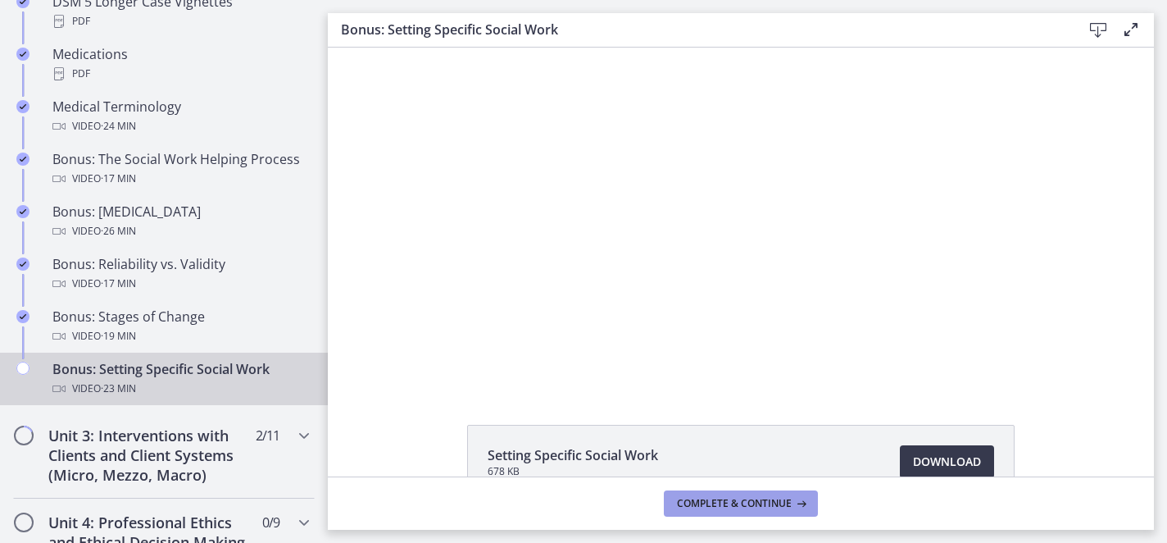
click at [720, 507] on span "Complete & continue" at bounding box center [734, 503] width 115 height 13
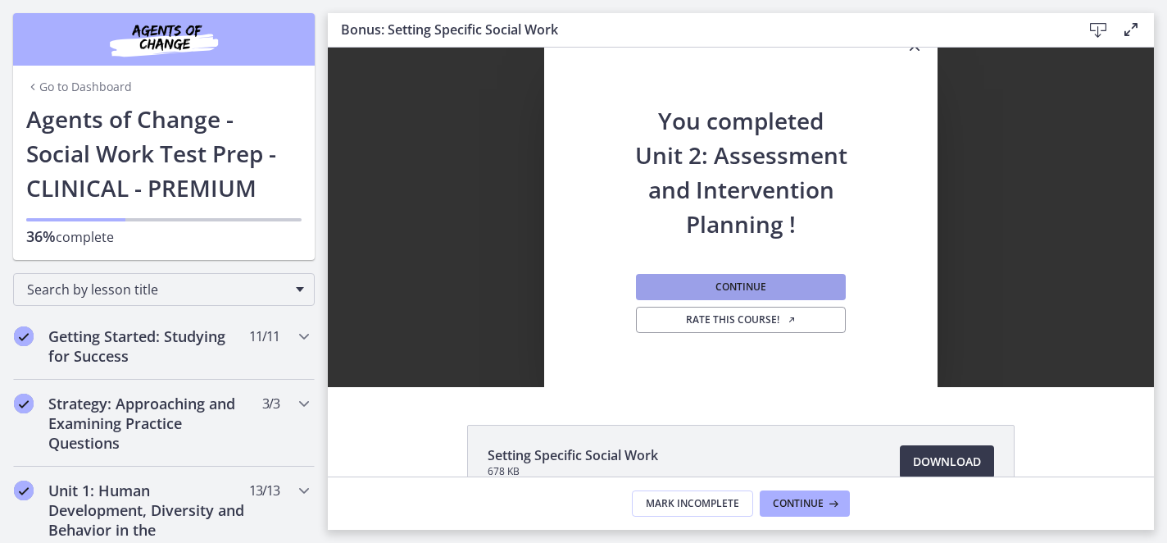
click at [688, 279] on button "Continue" at bounding box center [741, 287] width 210 height 26
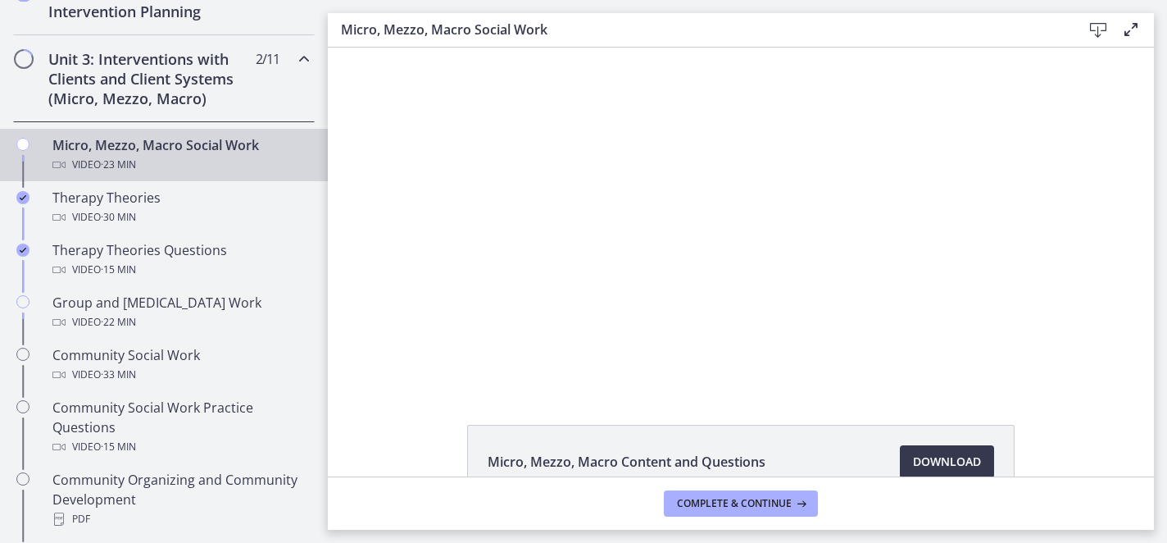
scroll to position [601, 0]
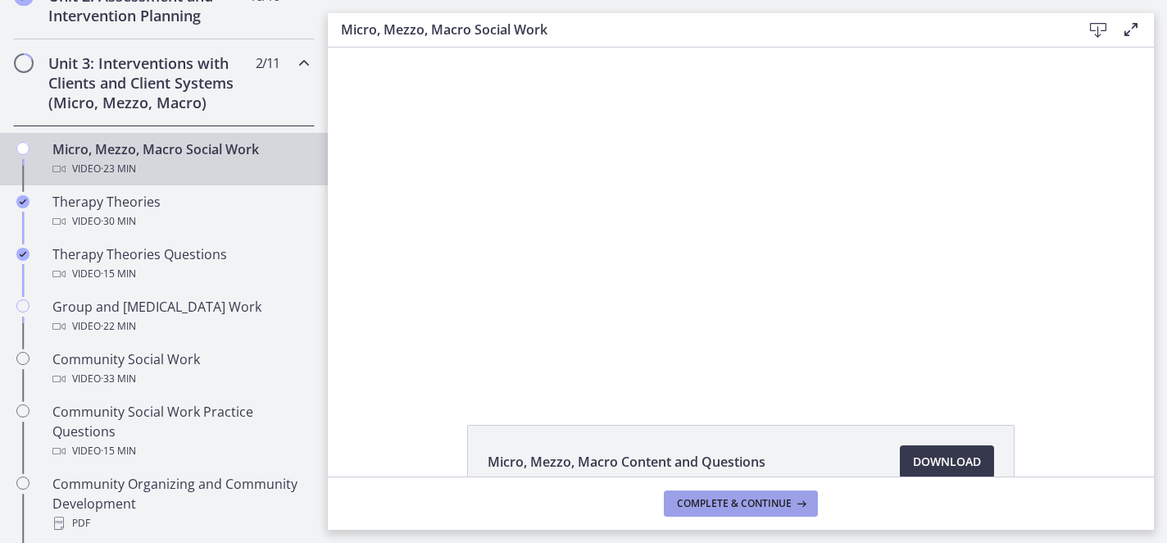
click at [705, 505] on span "Complete & continue" at bounding box center [734, 503] width 115 height 13
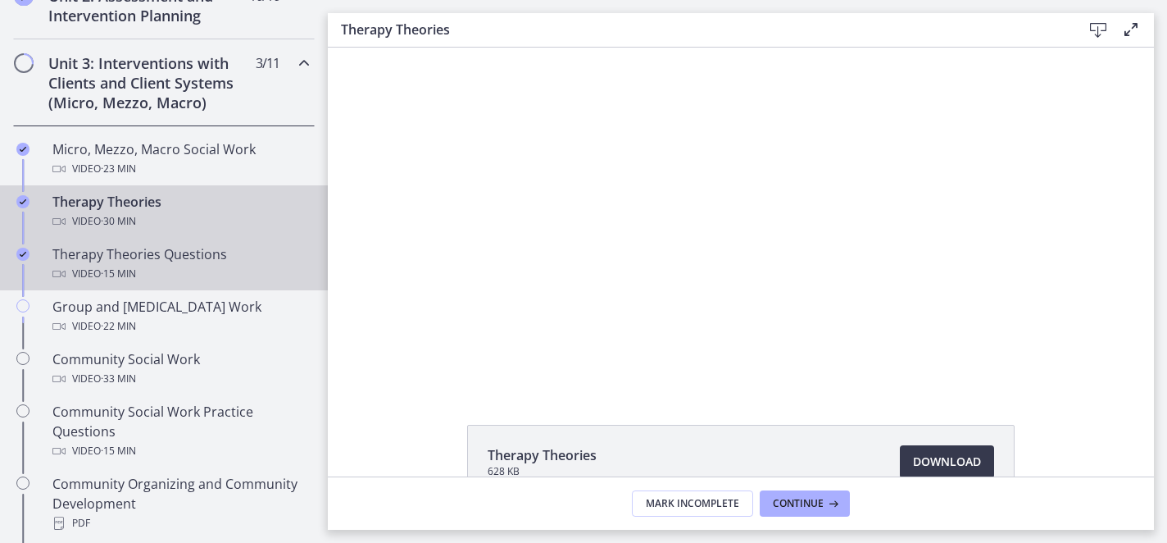
click at [166, 288] on link "Therapy Theories Questions Video · 15 min" at bounding box center [164, 264] width 328 height 52
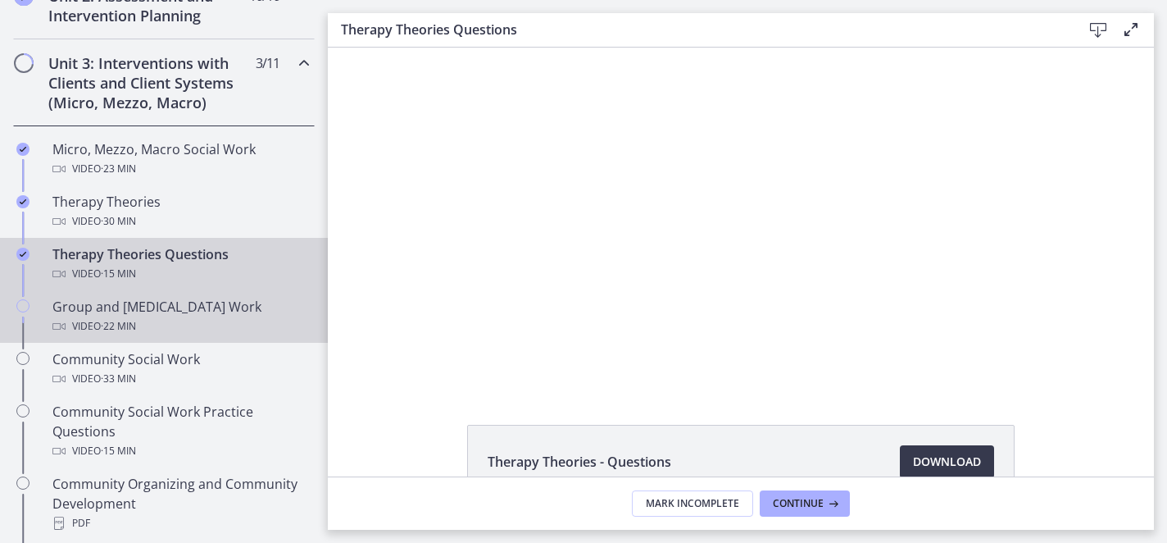
click at [174, 309] on div "Group and [MEDICAL_DATA] Work Video · 22 min" at bounding box center [180, 316] width 256 height 39
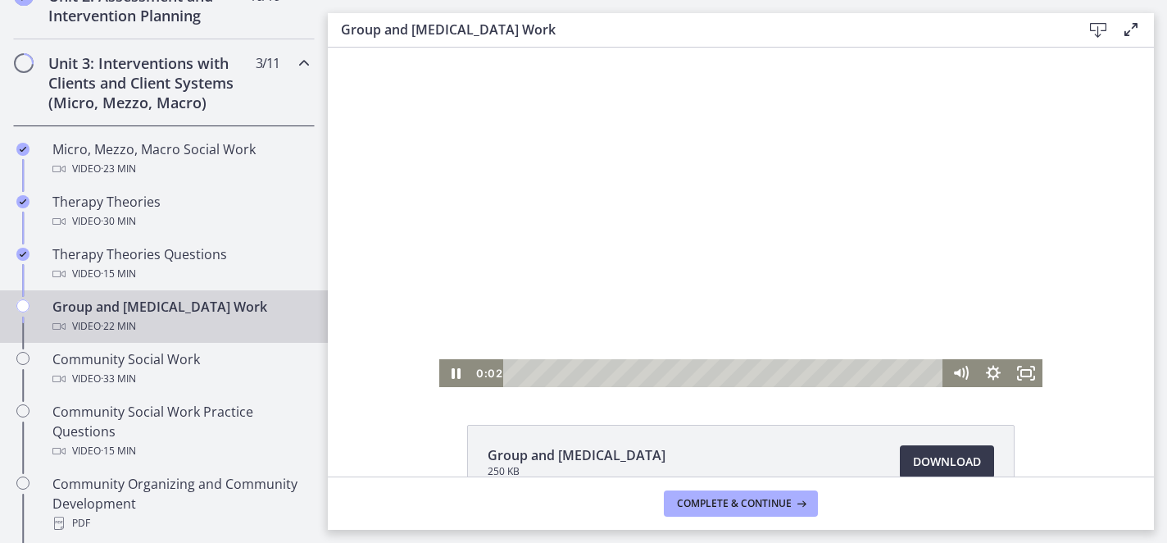
click at [502, 246] on div at bounding box center [740, 217] width 603 height 339
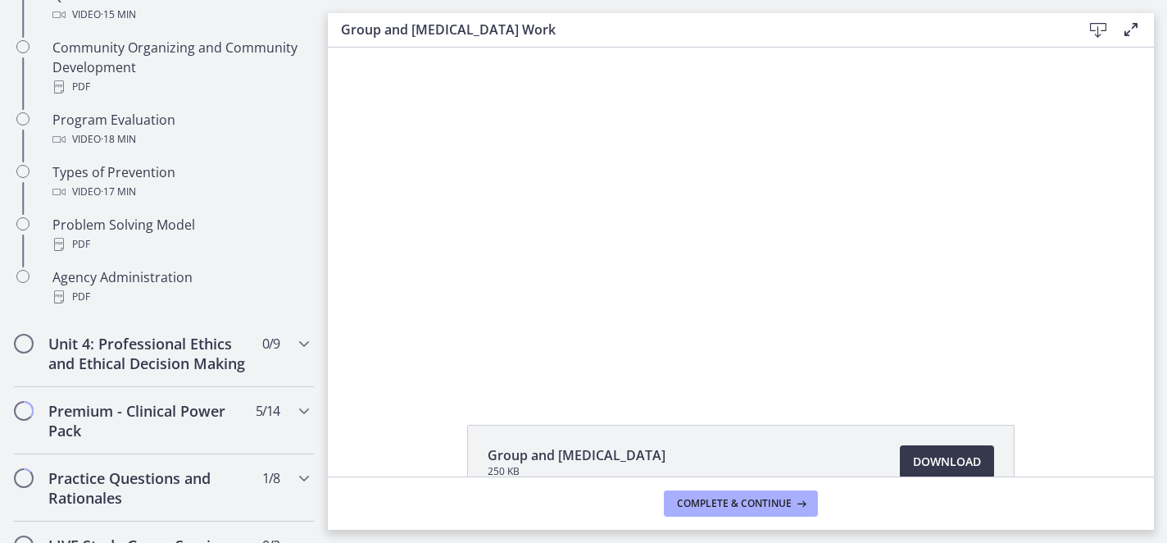
scroll to position [1042, 0]
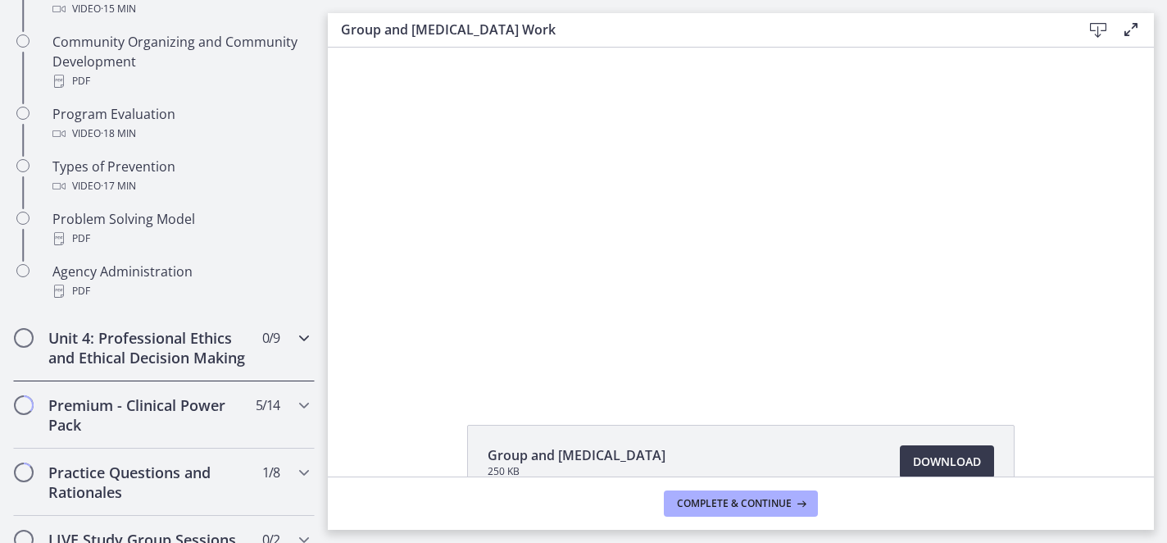
click at [143, 359] on h2 "Unit 4: Professional Ethics and Ethical Decision Making" at bounding box center [148, 347] width 200 height 39
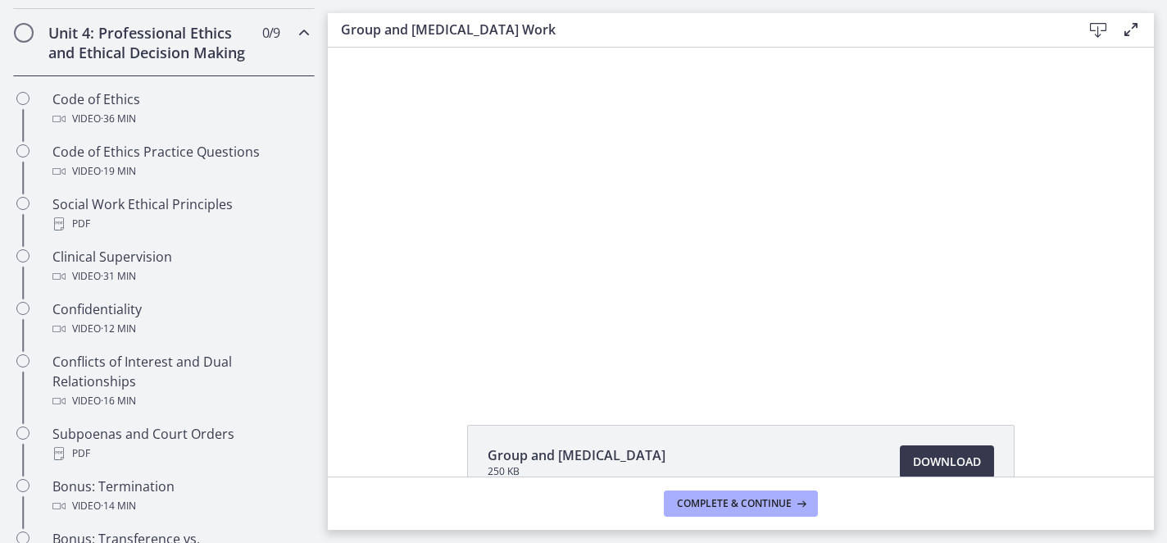
scroll to position [716, 0]
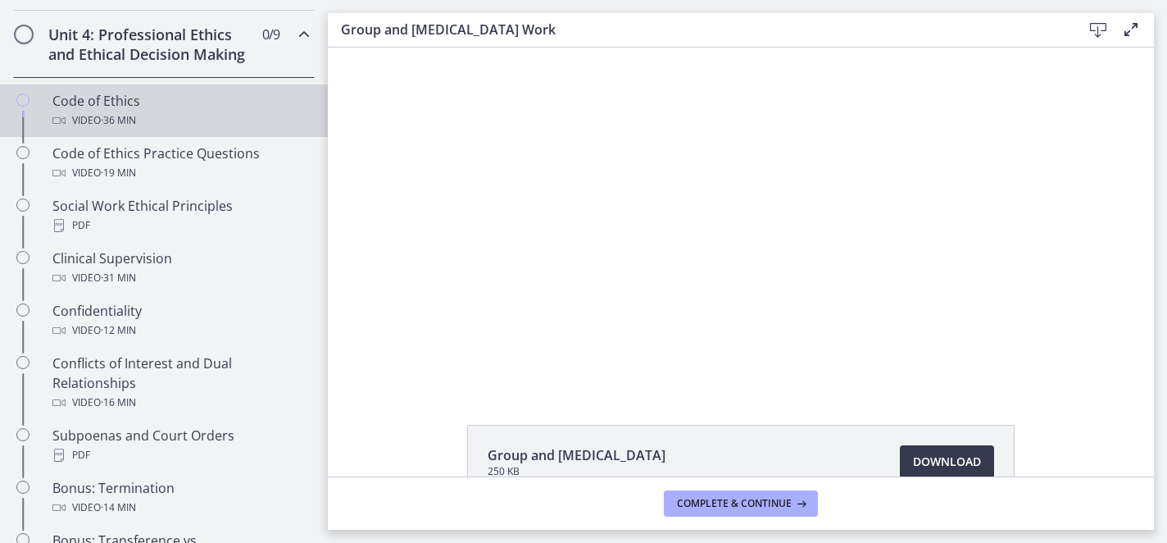
click at [84, 98] on div "Code of Ethics Video · 36 min" at bounding box center [180, 110] width 256 height 39
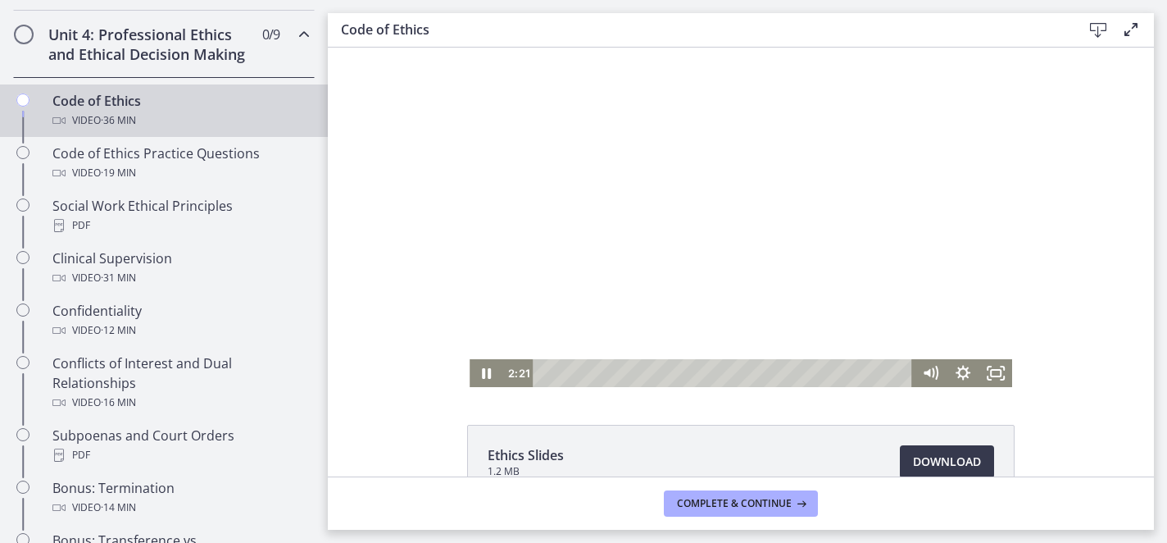
click at [605, 177] on div at bounding box center [741, 217] width 543 height 339
click at [997, 370] on icon "Fullscreen" at bounding box center [995, 373] width 33 height 28
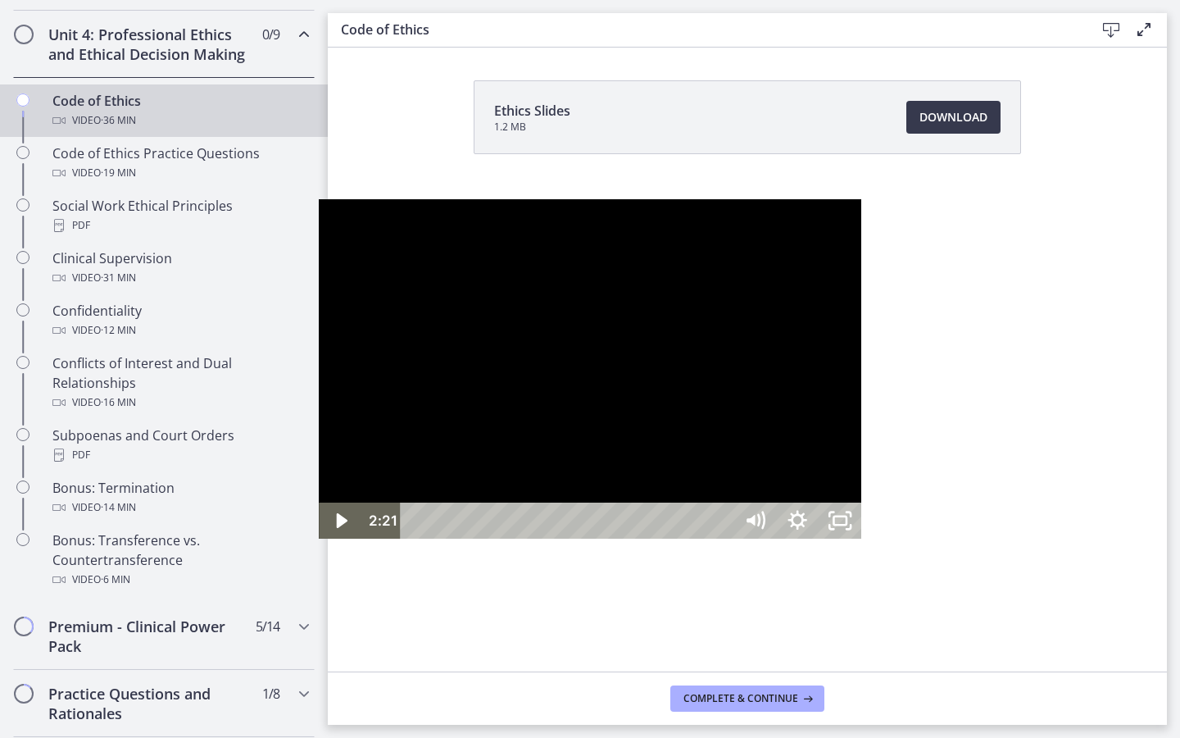
click at [861, 429] on div at bounding box center [590, 368] width 543 height 339
click at [861, 428] on div at bounding box center [590, 368] width 543 height 339
click at [416, 538] on div "Playbar" at bounding box center [569, 520] width 307 height 36
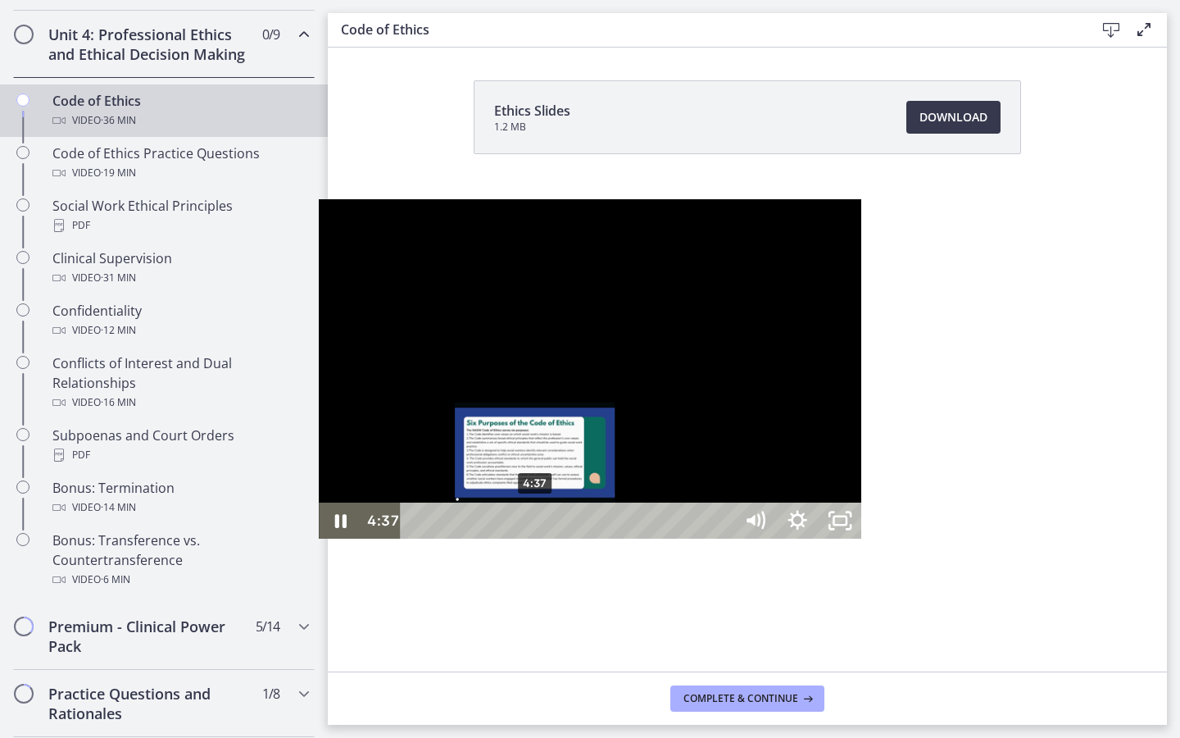
click at [416, 538] on div "4:37" at bounding box center [569, 520] width 307 height 36
click at [416, 538] on div "4:52" at bounding box center [569, 520] width 307 height 36
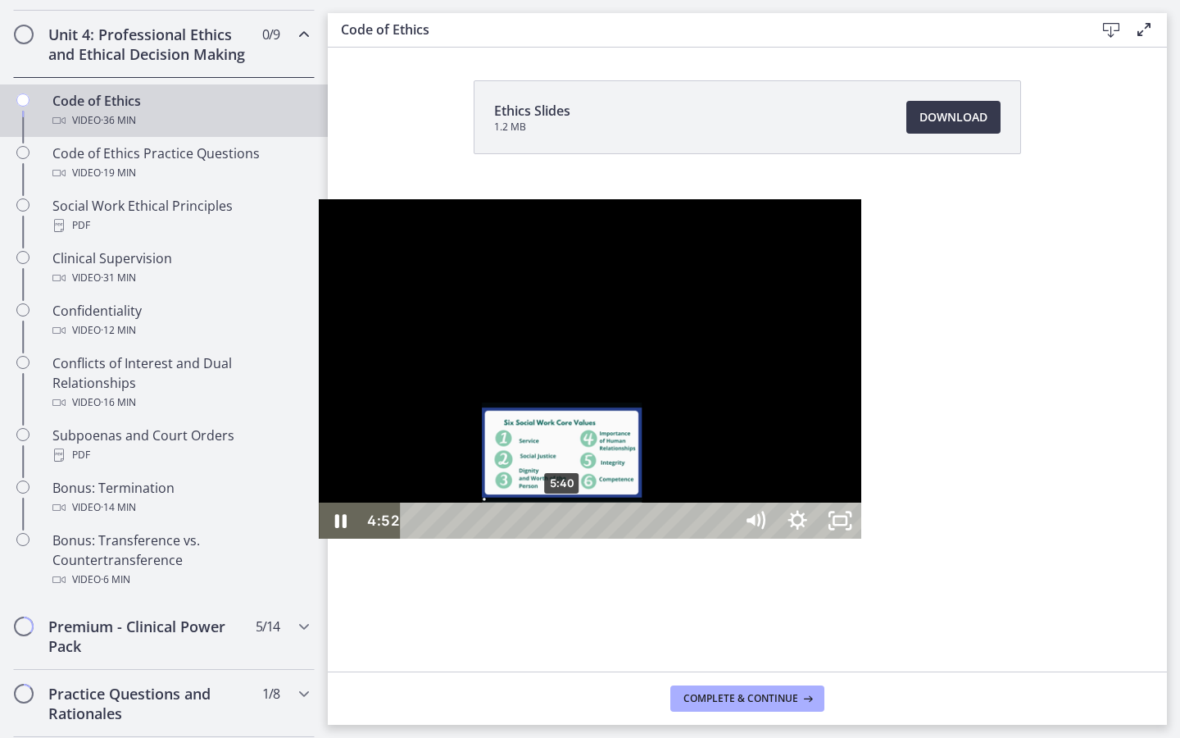
click at [416, 538] on div "5:40" at bounding box center [569, 520] width 307 height 36
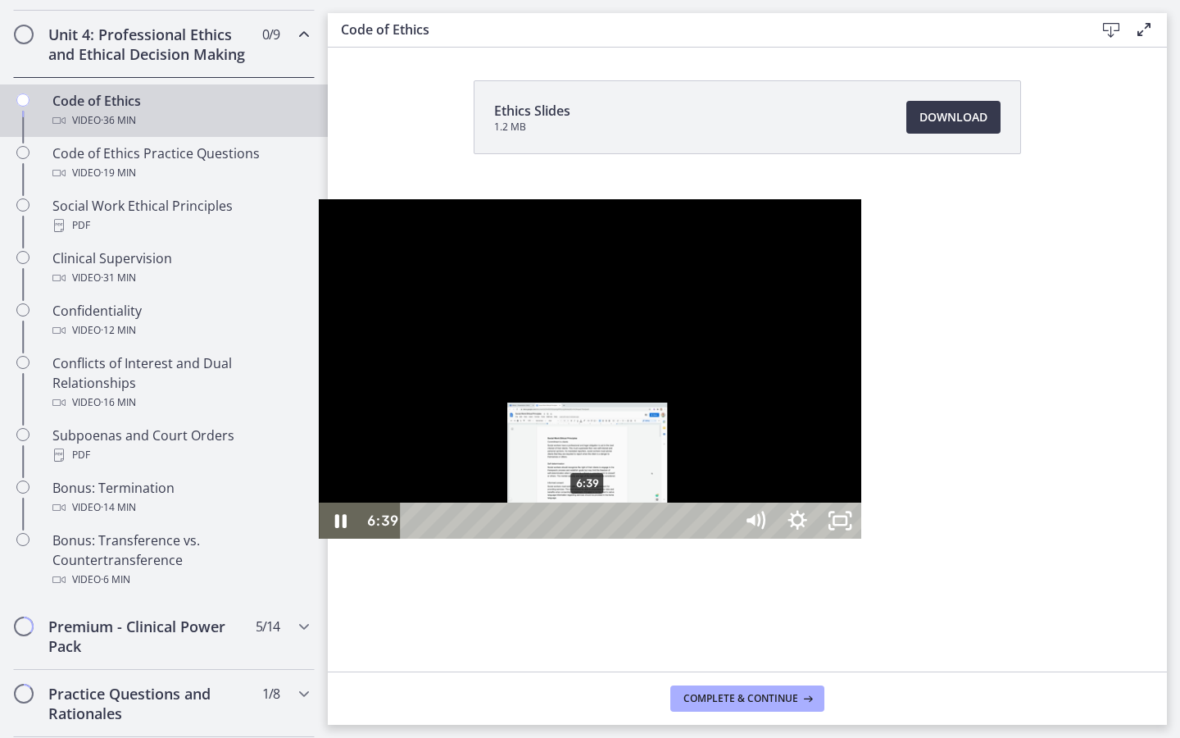
click at [416, 538] on div "6:39" at bounding box center [569, 520] width 307 height 36
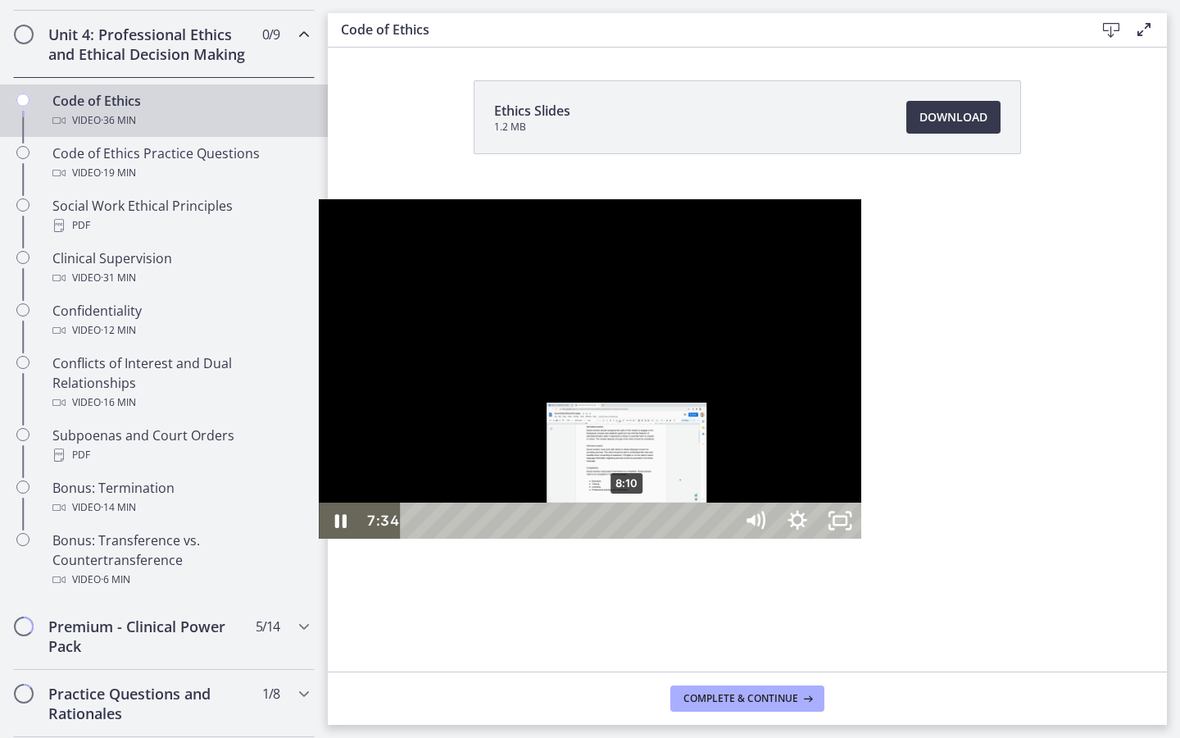
click at [416, 538] on div "8:10" at bounding box center [569, 520] width 307 height 36
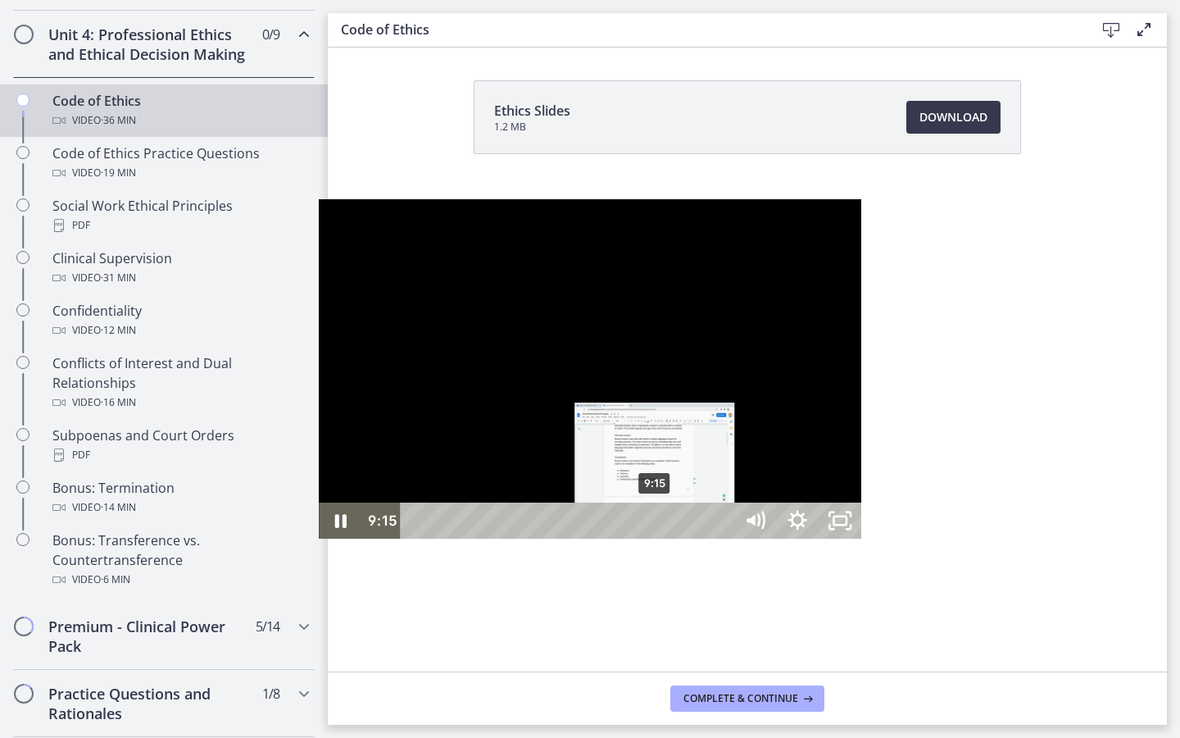
click at [416, 538] on div "9:15" at bounding box center [569, 520] width 307 height 36
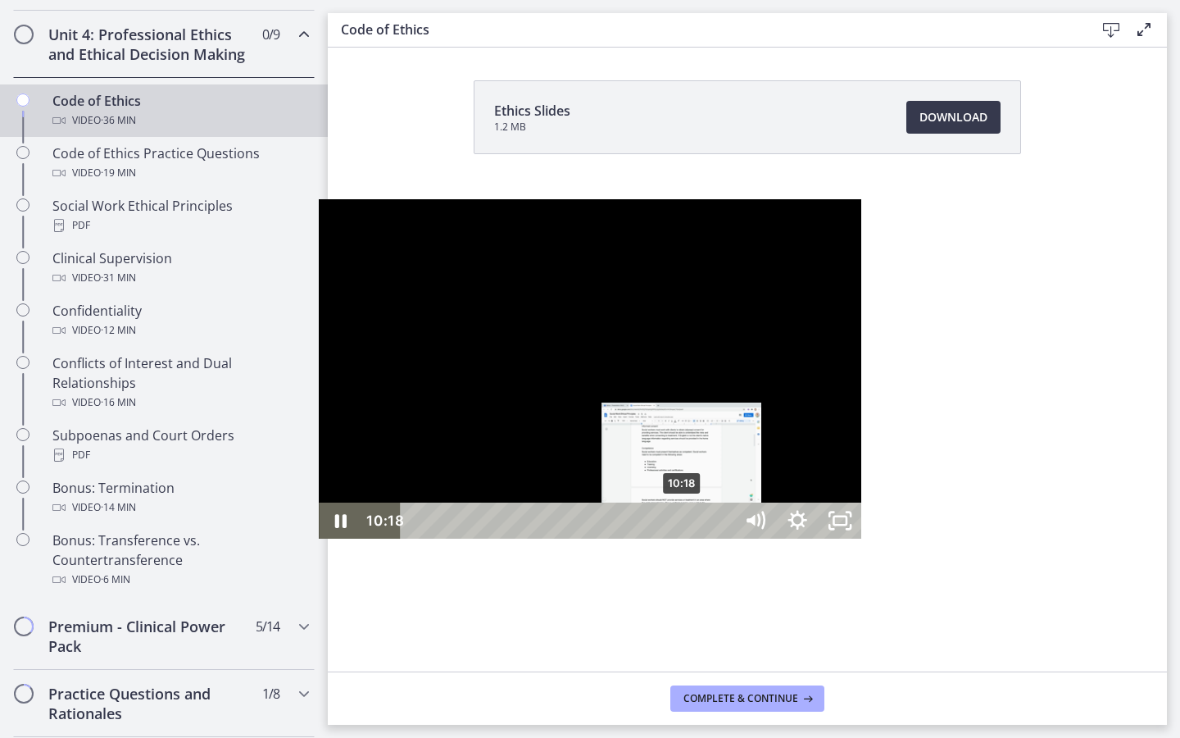
click at [416, 538] on div "10:18" at bounding box center [569, 520] width 307 height 36
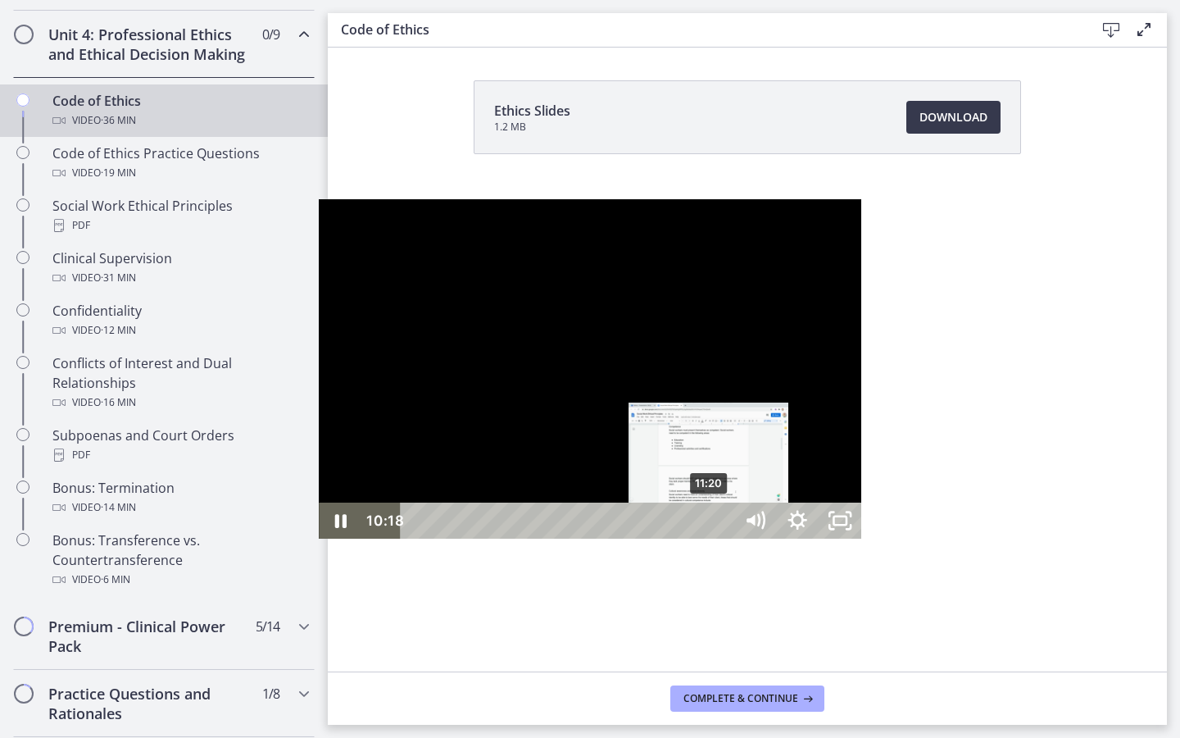
click at [416, 538] on div "11:20" at bounding box center [569, 520] width 307 height 36
click at [416, 538] on div "12:06" at bounding box center [569, 520] width 307 height 36
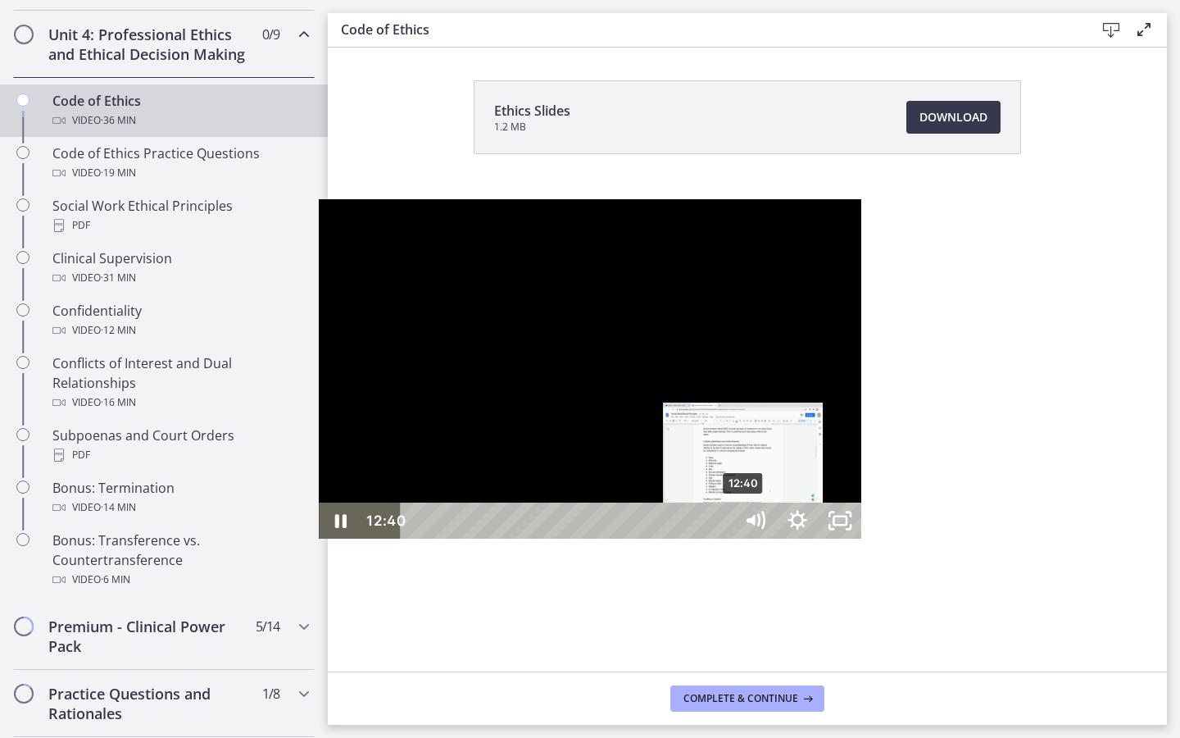
click at [427, 538] on div "12:40" at bounding box center [569, 520] width 307 height 36
click at [435, 538] on div "12:59" at bounding box center [569, 520] width 307 height 36
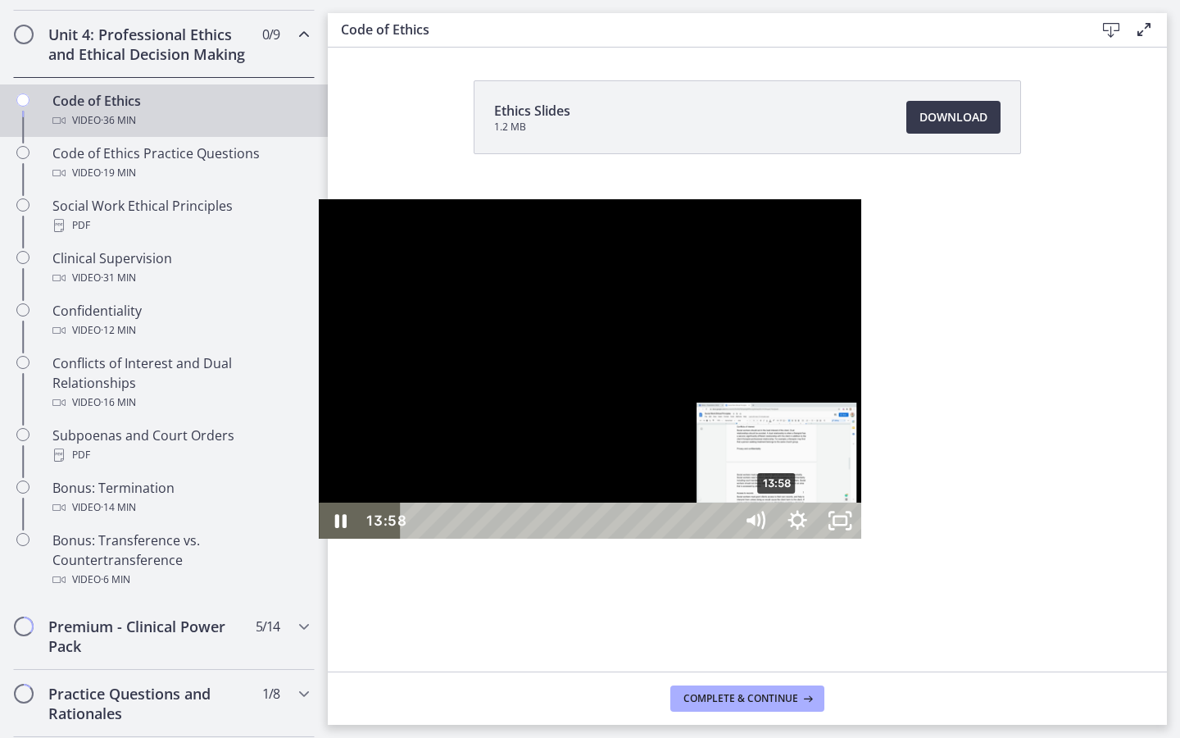
click at [461, 538] on div "13:58" at bounding box center [569, 520] width 307 height 36
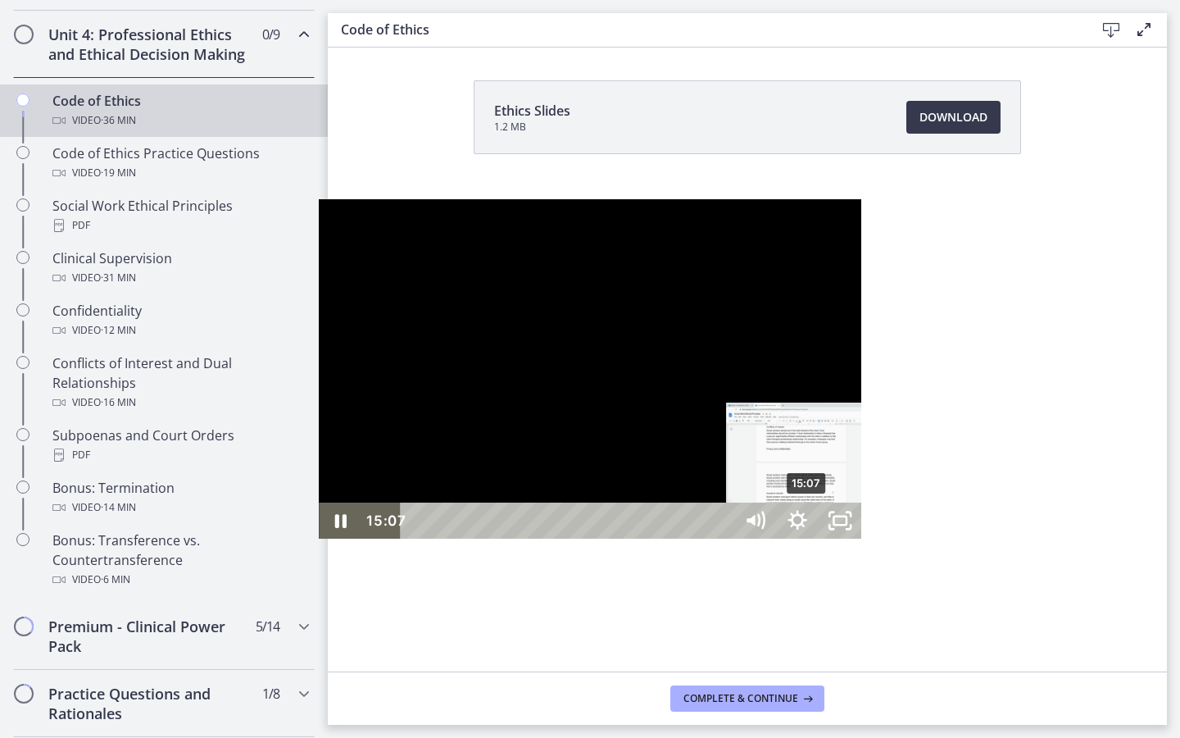
click at [490, 538] on div "15:07" at bounding box center [569, 520] width 307 height 36
click at [537, 538] on div "16:42" at bounding box center [569, 520] width 307 height 36
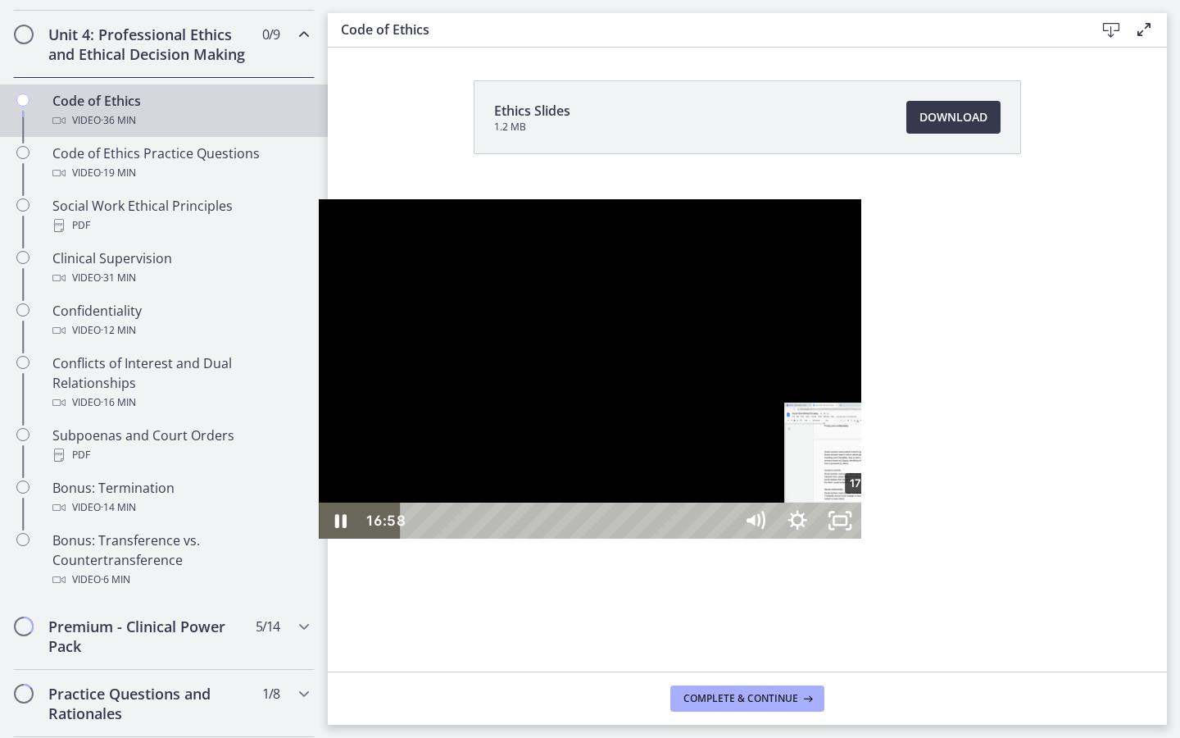
click at [549, 538] on div "17:24" at bounding box center [569, 520] width 307 height 36
click at [574, 538] on div "18:12" at bounding box center [569, 520] width 307 height 36
click at [602, 538] on div "19:28" at bounding box center [569, 520] width 307 height 36
click at [745, 418] on div at bounding box center [590, 368] width 543 height 339
click at [569, 538] on div at bounding box center [590, 368] width 543 height 339
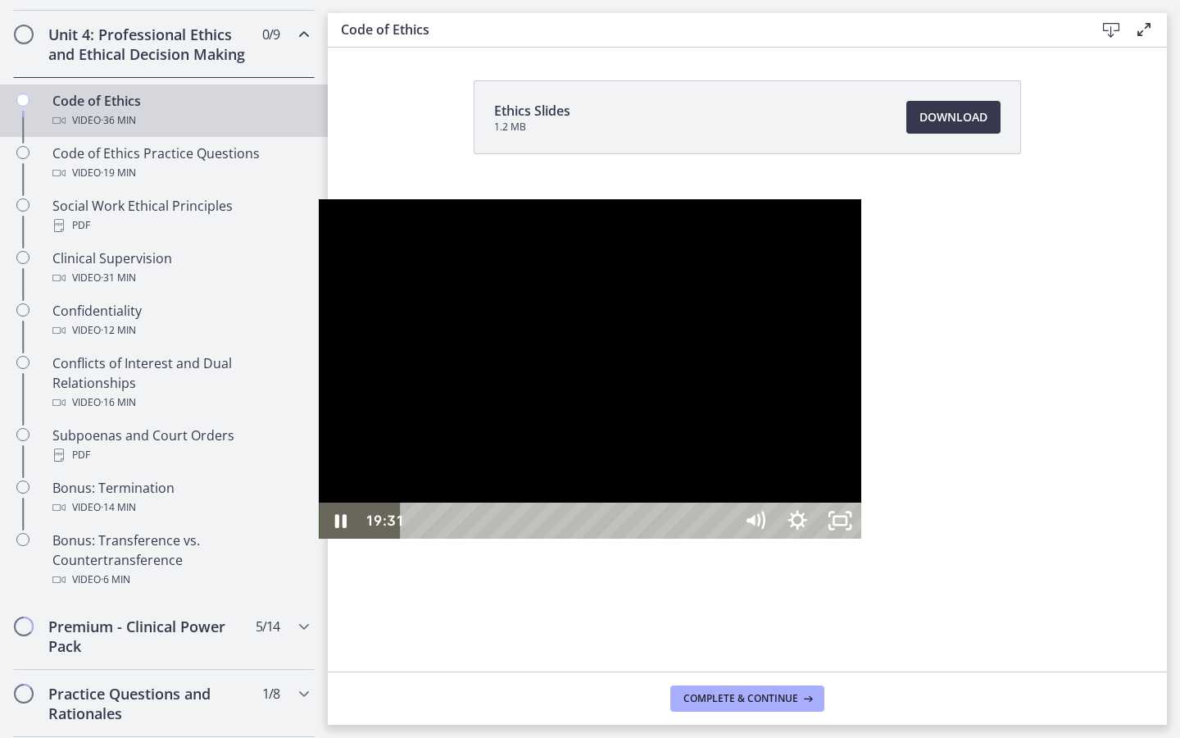
click at [656, 538] on div at bounding box center [590, 368] width 543 height 339
click at [614, 538] on div "19:54" at bounding box center [569, 520] width 307 height 36
click at [623, 538] on div "20:15" at bounding box center [569, 520] width 307 height 36
click at [638, 538] on div "20:52" at bounding box center [569, 520] width 307 height 36
click at [659, 538] on div "21:39" at bounding box center [569, 520] width 307 height 36
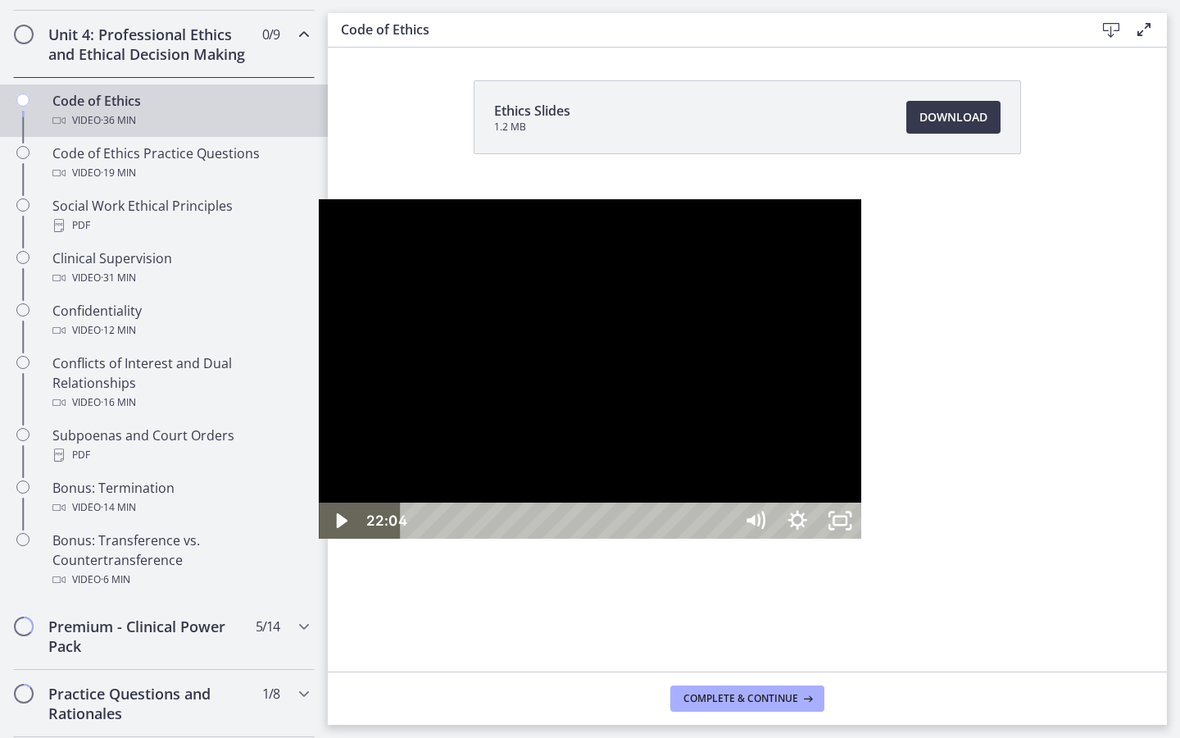
click at [670, 538] on div "22:04" at bounding box center [569, 520] width 307 height 36
click at [688, 538] on div "22:31" at bounding box center [569, 520] width 307 height 36
click at [720, 538] on div "23:09" at bounding box center [569, 520] width 307 height 36
click at [847, 524] on rect "Unfullscreen" at bounding box center [839, 520] width 13 height 8
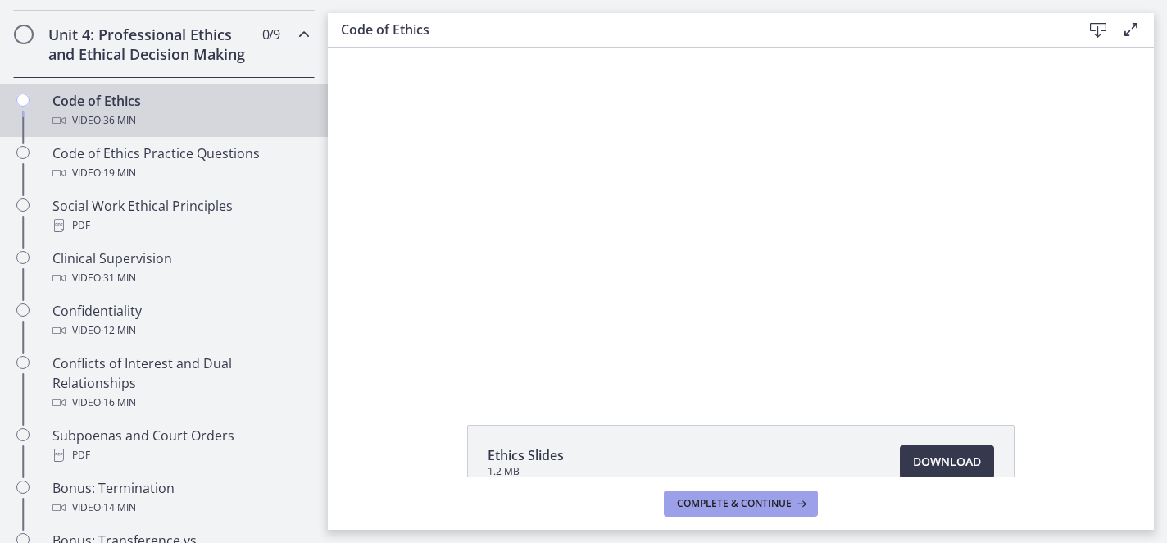
click at [704, 502] on span "Complete & continue" at bounding box center [734, 503] width 115 height 13
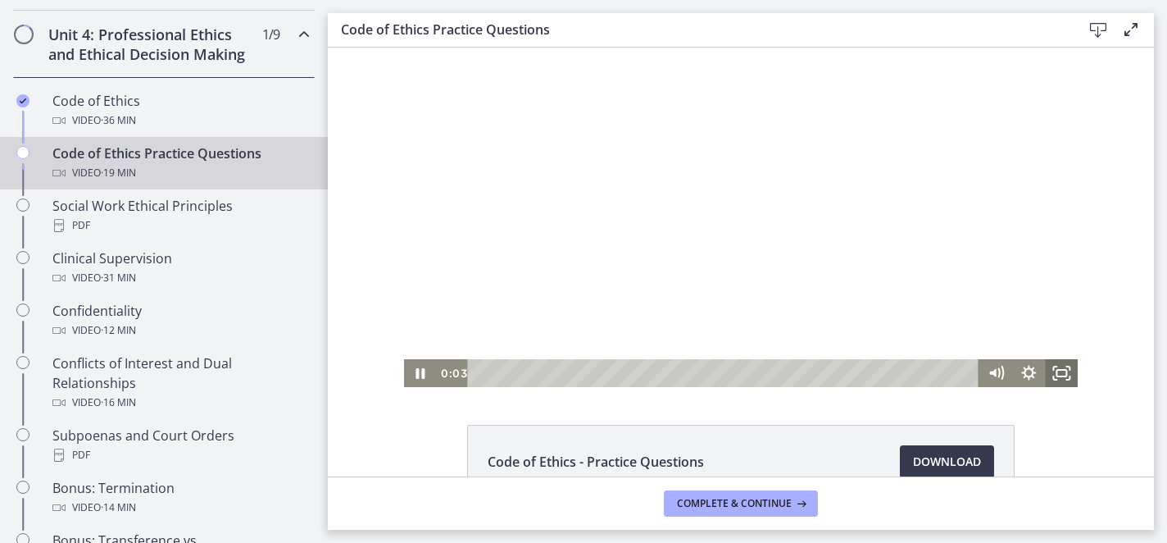
click at [1064, 376] on rect "Fullscreen" at bounding box center [1061, 373] width 10 height 7
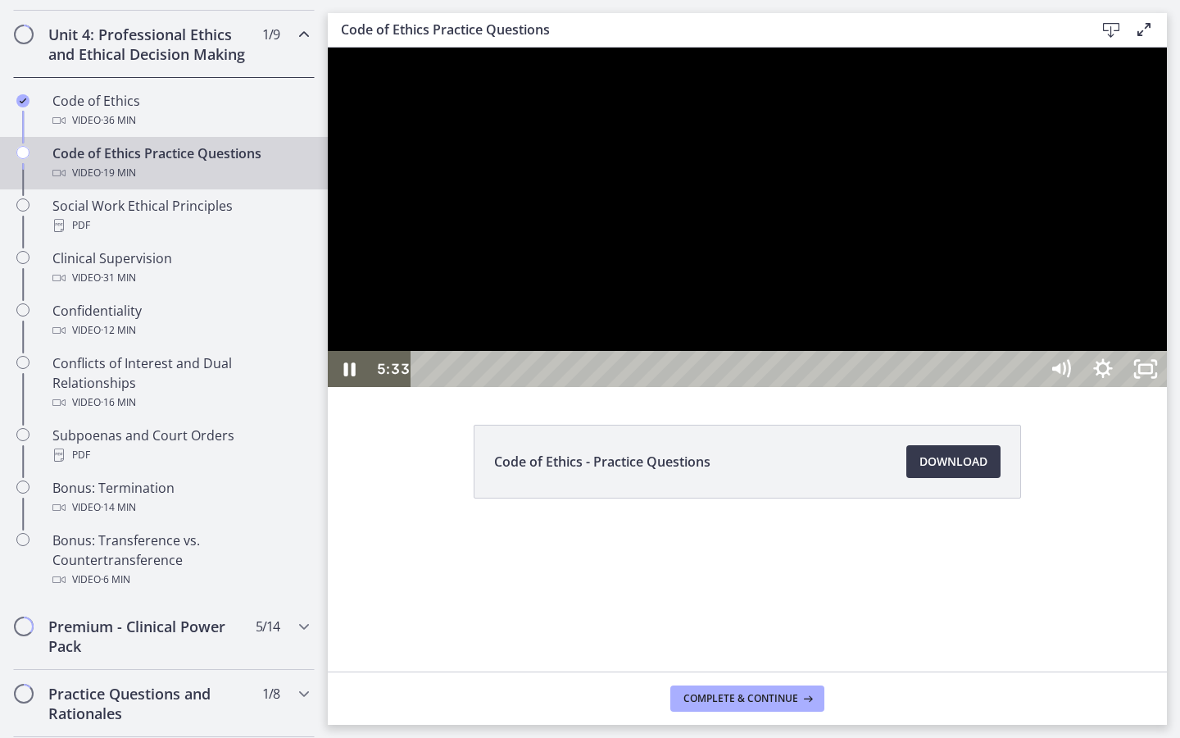
click at [1007, 387] on div at bounding box center [747, 217] width 839 height 339
click at [994, 387] on div at bounding box center [747, 217] width 839 height 339
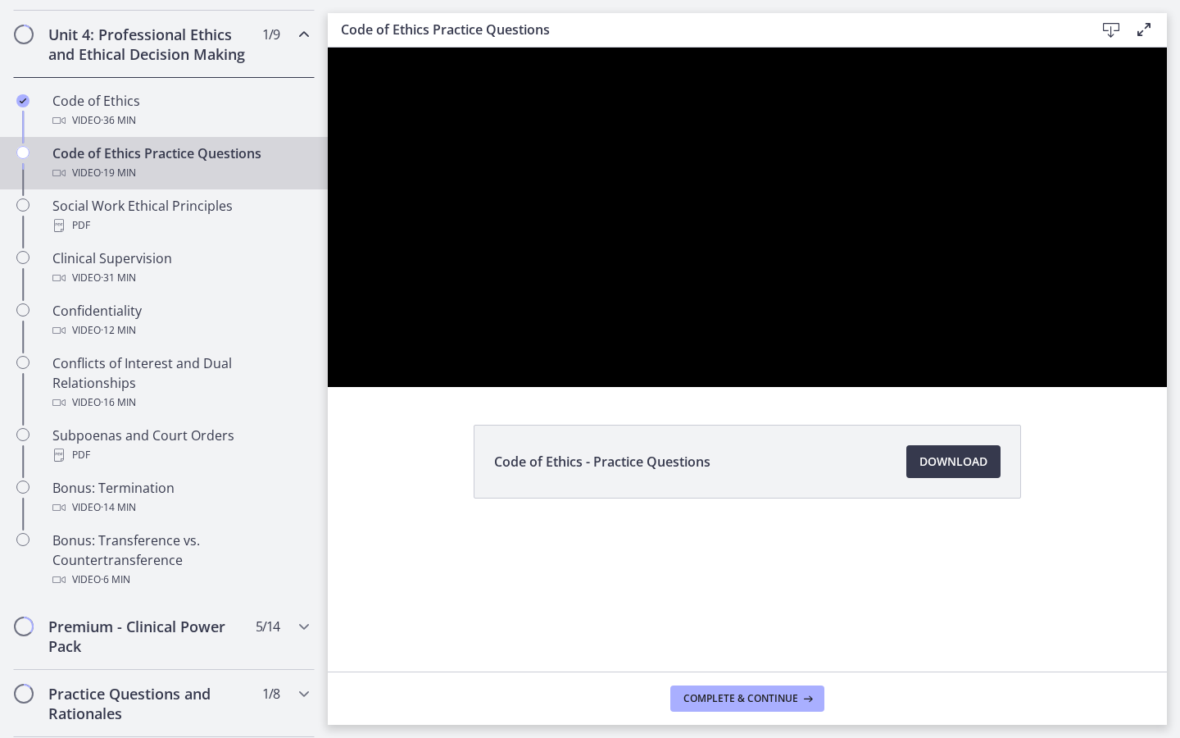
click at [961, 387] on div at bounding box center [747, 217] width 839 height 339
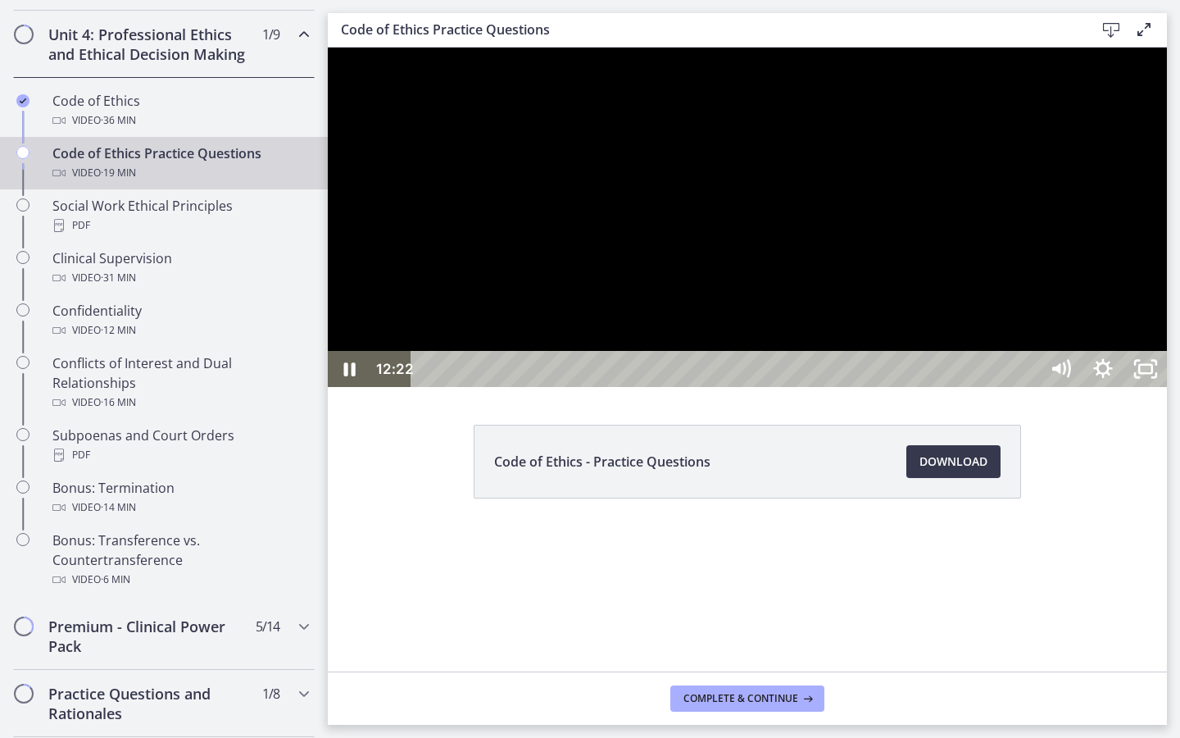
click at [959, 387] on div at bounding box center [747, 217] width 839 height 339
click at [841, 387] on div at bounding box center [747, 217] width 839 height 339
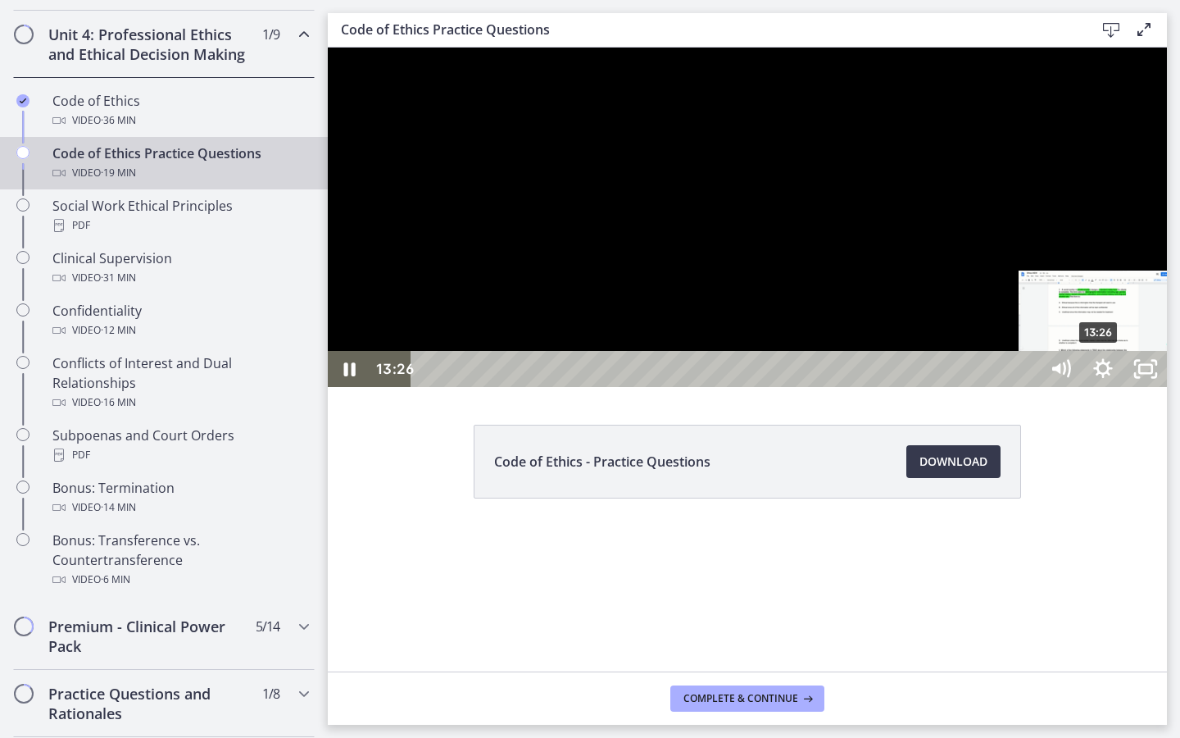
click at [1028, 387] on div "13:26" at bounding box center [728, 369] width 602 height 36
click at [1028, 387] on div "13:49" at bounding box center [728, 369] width 602 height 36
click at [1028, 387] on div "14:13" at bounding box center [728, 369] width 602 height 36
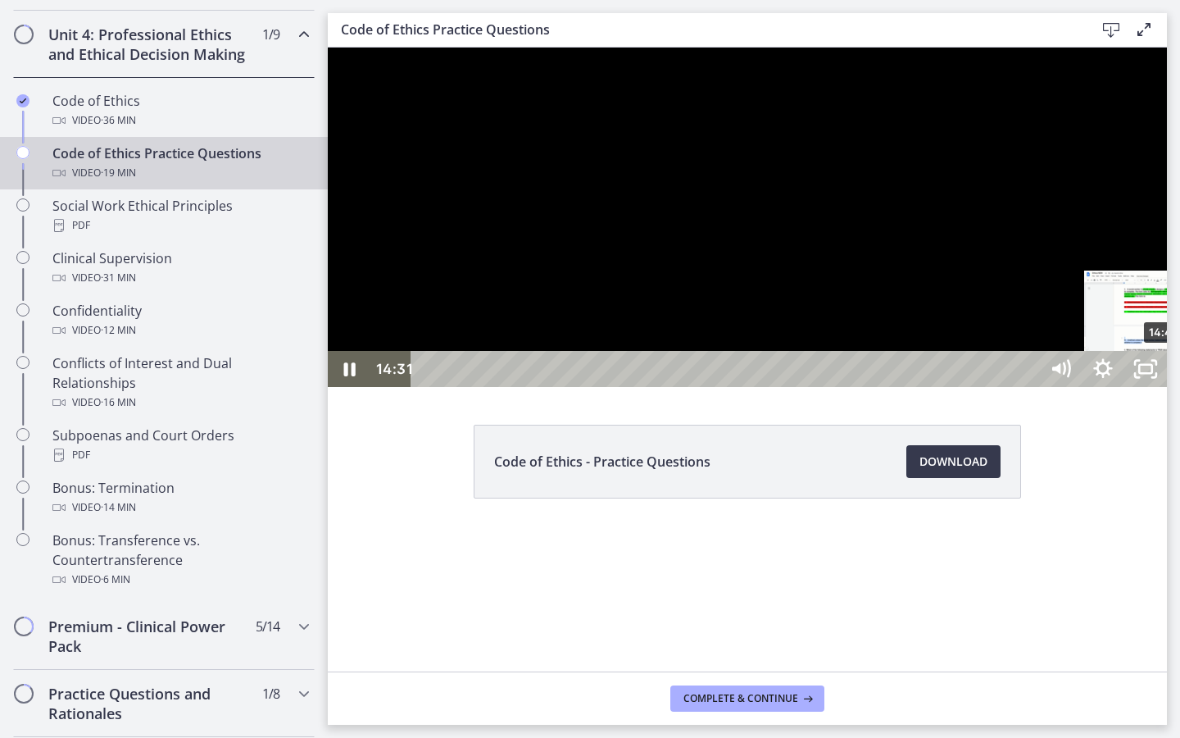
click at [1028, 387] on div "14:44" at bounding box center [728, 369] width 602 height 36
click at [1028, 387] on div "14:25" at bounding box center [728, 369] width 602 height 36
click at [1028, 387] on div "15:31" at bounding box center [728, 369] width 602 height 36
click at [1028, 387] on div "15:51" at bounding box center [728, 369] width 602 height 36
click at [1028, 387] on div "16:18" at bounding box center [728, 369] width 602 height 36
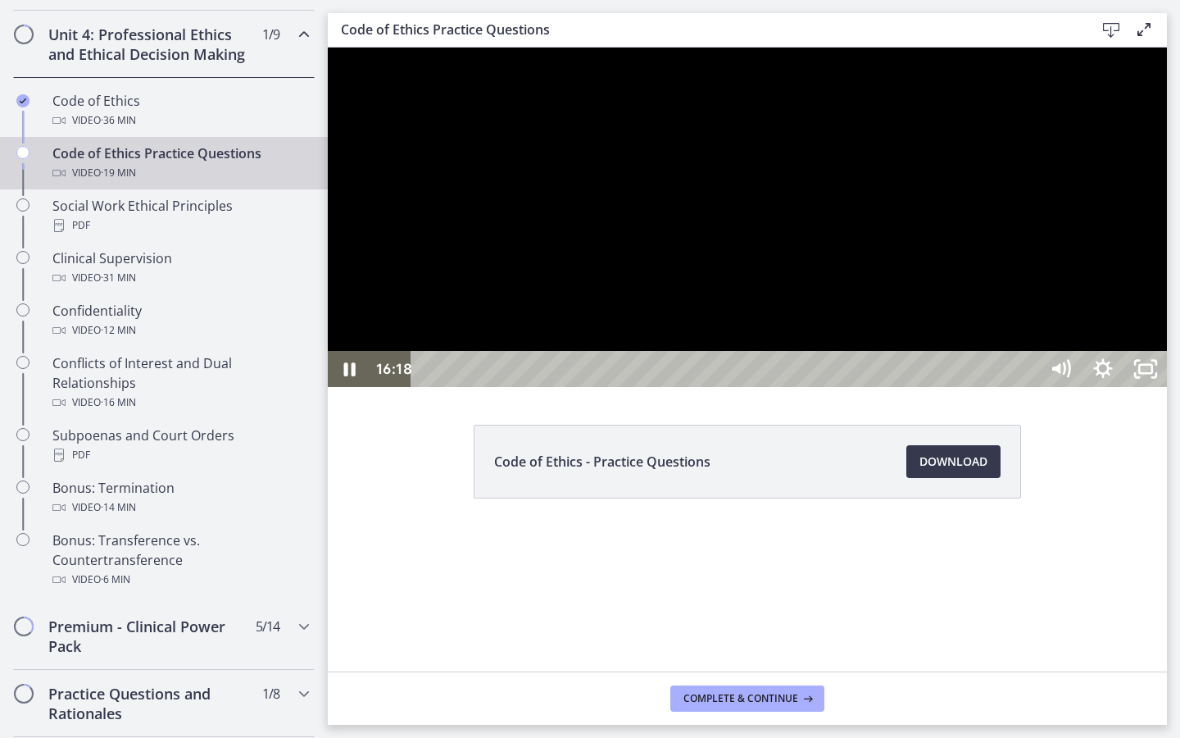
click at [1028, 387] on div "16:43" at bounding box center [728, 369] width 602 height 36
click at [1028, 387] on div "17:10" at bounding box center [728, 369] width 602 height 36
click at [1028, 387] on div "17:32" at bounding box center [728, 369] width 602 height 36
click at [1028, 387] on div "17:56" at bounding box center [728, 369] width 602 height 36
click at [1028, 387] on div "18:11" at bounding box center [728, 369] width 602 height 36
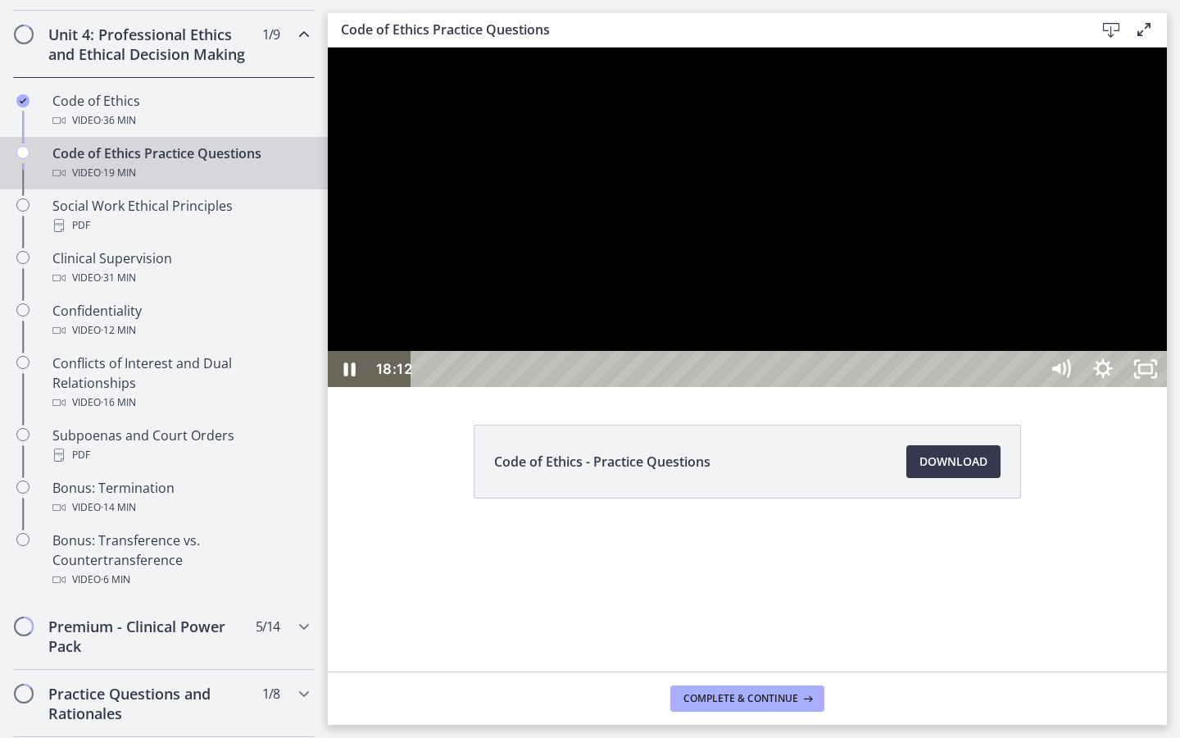
click at [1028, 387] on div "18:21" at bounding box center [728, 369] width 602 height 36
click at [1160, 387] on div at bounding box center [747, 217] width 839 height 339
click at [1166, 391] on icon "Unfullscreen" at bounding box center [1145, 368] width 51 height 43
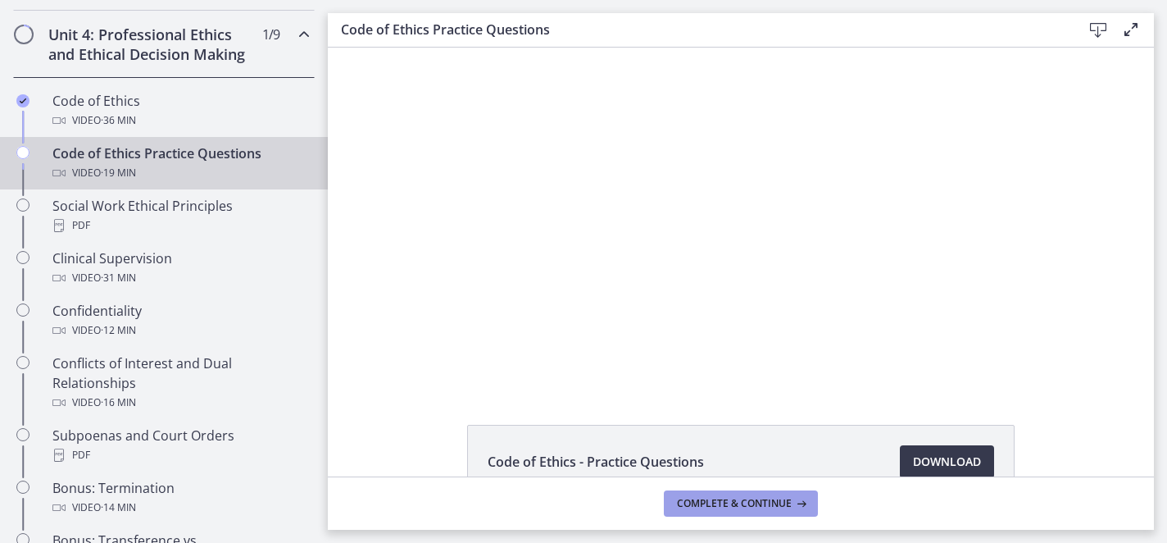
click at [722, 507] on span "Complete & continue" at bounding box center [734, 503] width 115 height 13
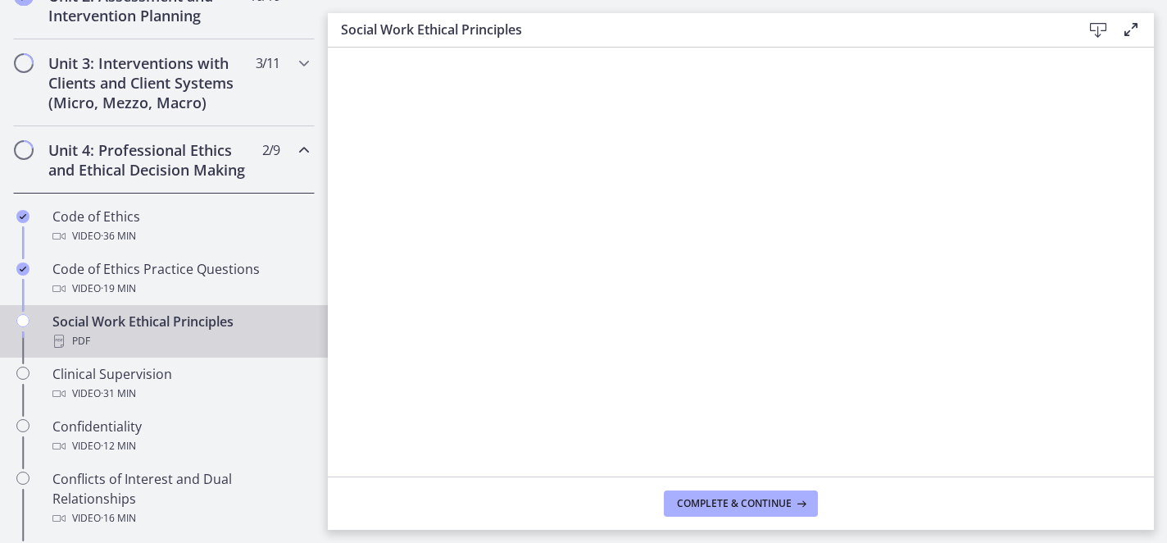
scroll to position [563, 0]
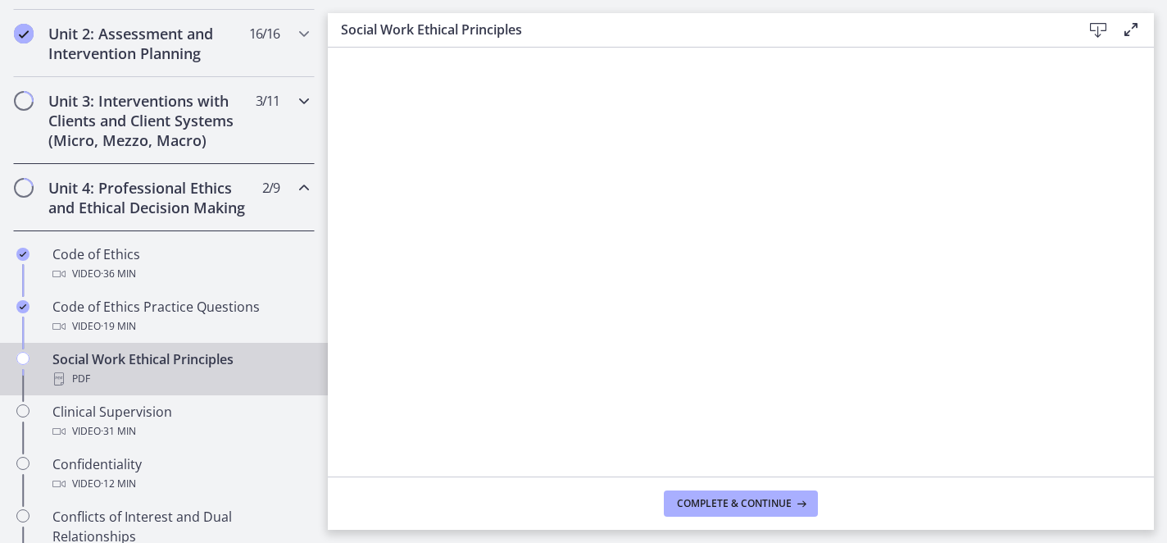
click at [298, 107] on icon "Chapters" at bounding box center [304, 101] width 20 height 20
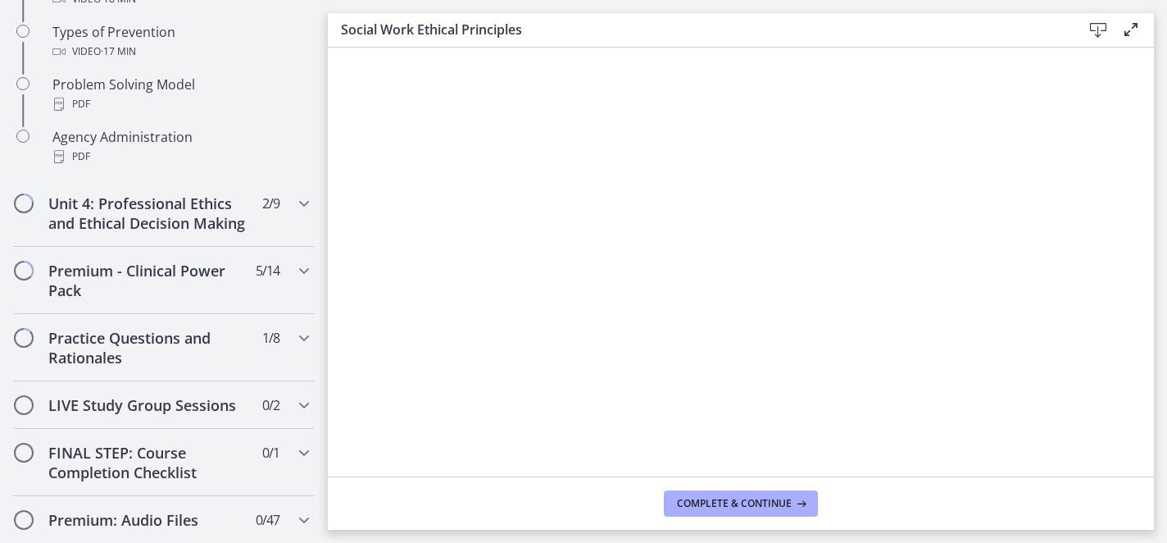
scroll to position [1176, 0]
